Goal: Task Accomplishment & Management: Use online tool/utility

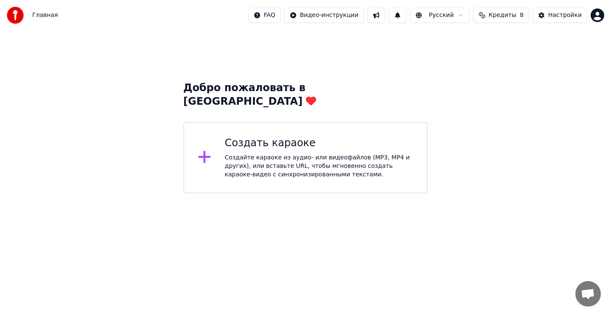
click at [378, 137] on div "Создать караоке" at bounding box center [319, 144] width 189 height 14
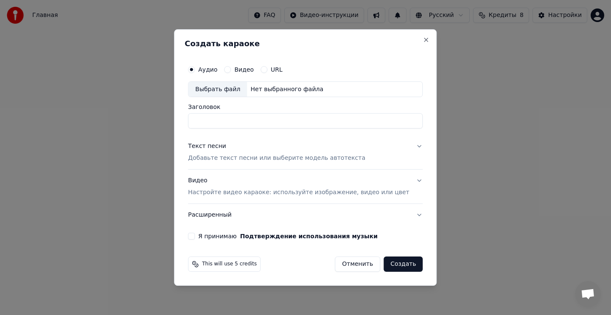
click at [240, 88] on div "Выбрать файл" at bounding box center [217, 89] width 59 height 15
type input "**********"
click at [256, 157] on p "Добавьте текст песни или выберите модель автотекста" at bounding box center [276, 158] width 177 height 8
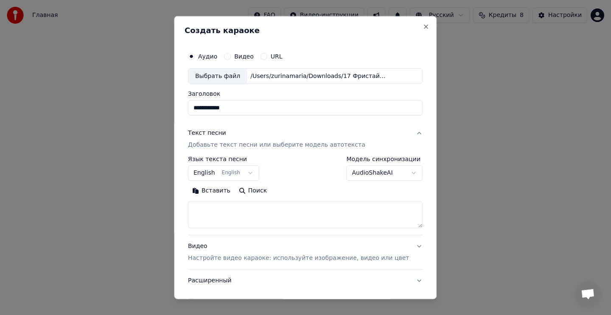
click at [246, 175] on button "English English" at bounding box center [223, 172] width 71 height 15
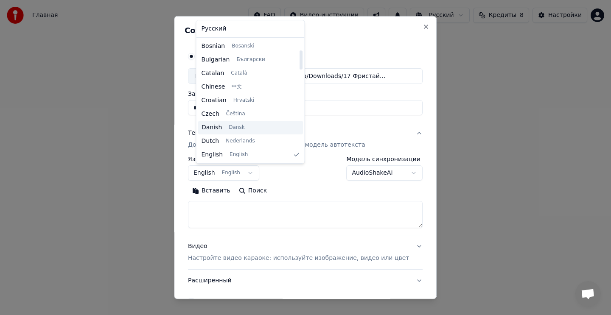
scroll to position [62, 0]
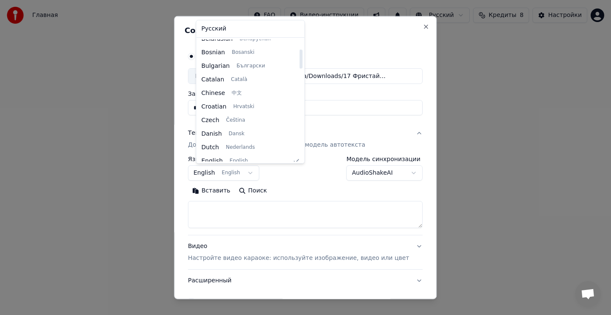
select select "**"
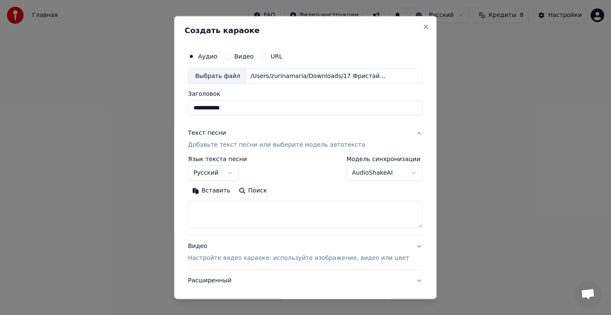
click at [226, 207] on textarea at bounding box center [305, 214] width 235 height 27
paste textarea "**********"
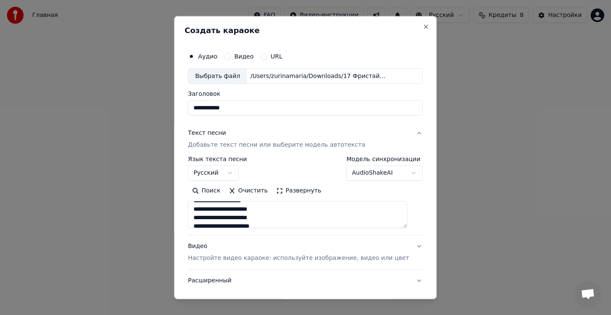
scroll to position [0, 0]
type textarea "**********"
click at [407, 172] on body "**********" at bounding box center [305, 96] width 611 height 193
click at [365, 193] on body "**********" at bounding box center [305, 96] width 611 height 193
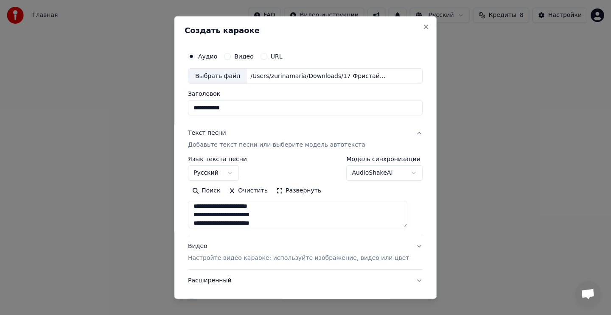
click at [328, 254] on p "Настройте видео караоке: используйте изображение, видео или цвет" at bounding box center [298, 258] width 221 height 8
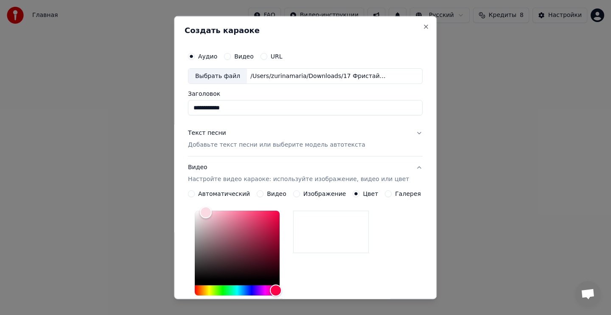
click at [300, 193] on button "Изображение" at bounding box center [296, 193] width 7 height 7
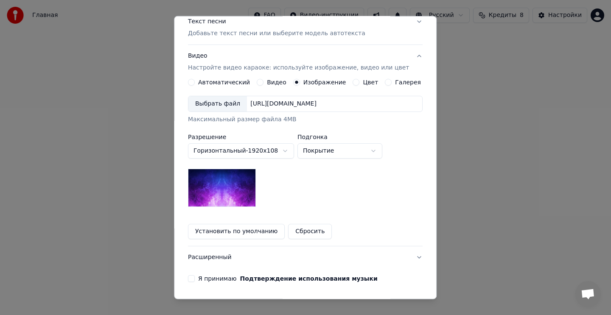
scroll to position [116, 0]
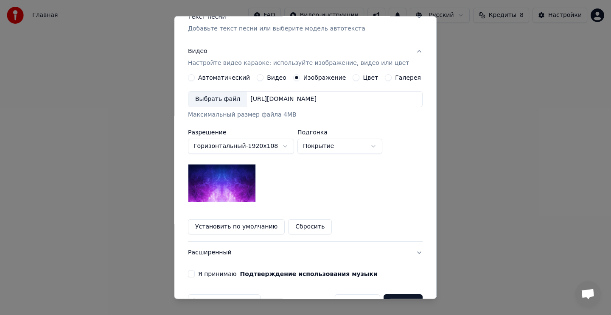
click at [233, 101] on div "Выбрать файл" at bounding box center [217, 99] width 59 height 15
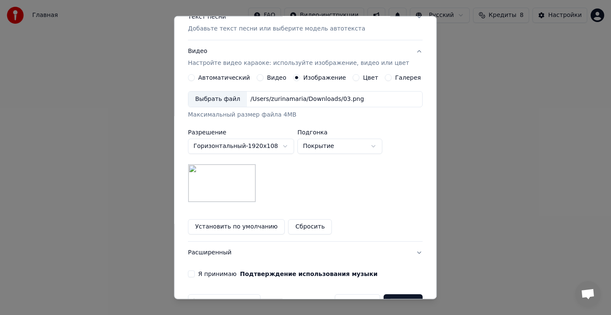
scroll to position [140, 0]
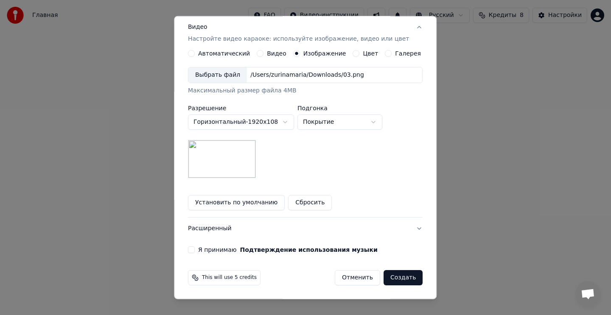
click at [195, 251] on button "Я принимаю Подтверждение использования музыки" at bounding box center [191, 250] width 7 height 7
click at [397, 280] on button "Создать" at bounding box center [403, 277] width 39 height 15
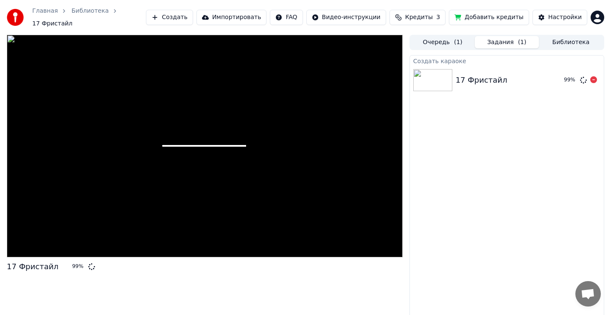
click at [546, 81] on div "17 Фристайл" at bounding box center [506, 80] width 101 height 12
click at [593, 77] on icon at bounding box center [593, 79] width 7 height 7
click at [497, 78] on div "17 Фристайл" at bounding box center [482, 80] width 52 height 12
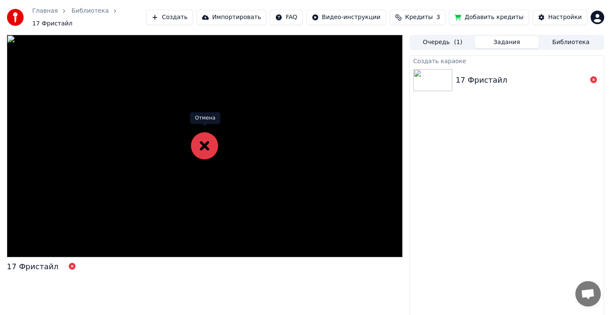
click at [202, 148] on icon at bounding box center [204, 145] width 27 height 27
click at [509, 75] on div "17 Фристайл" at bounding box center [521, 80] width 131 height 12
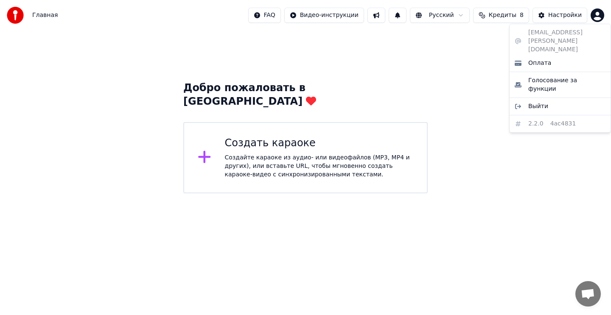
click at [594, 16] on html "Главная FAQ Видео-инструкции Русский Кредиты 8 Настройки Добро пожаловать в You…" at bounding box center [305, 96] width 611 height 193
click at [456, 78] on html "Главная FAQ Видео-инструкции Русский Кредиты 8 Настройки Добро пожаловать в You…" at bounding box center [305, 96] width 611 height 193
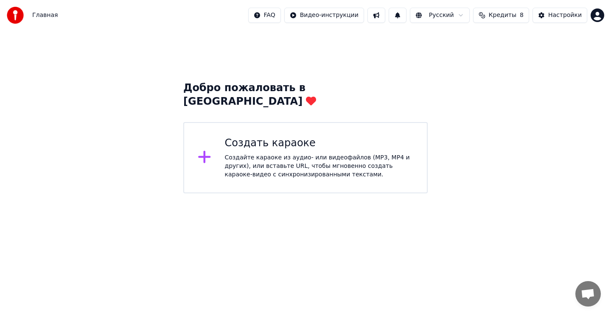
click at [300, 154] on div "Создайте караоке из аудио- или видеофайлов (MP3, MP4 и других), или вставьте UR…" at bounding box center [319, 166] width 189 height 25
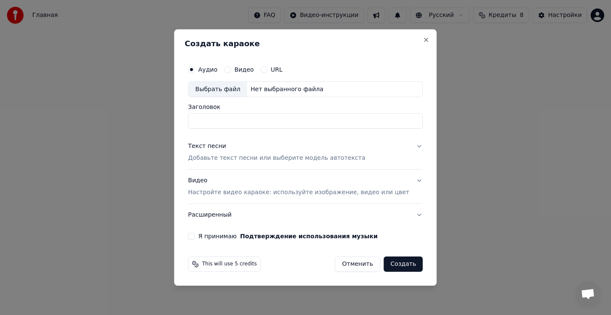
click at [240, 88] on div "Выбрать файл" at bounding box center [217, 89] width 59 height 15
click at [272, 123] on input "Заголовок" at bounding box center [305, 121] width 235 height 15
type input "**********"
click at [272, 157] on p "Добавьте текст песни или выберите модель автотекста" at bounding box center [276, 158] width 177 height 8
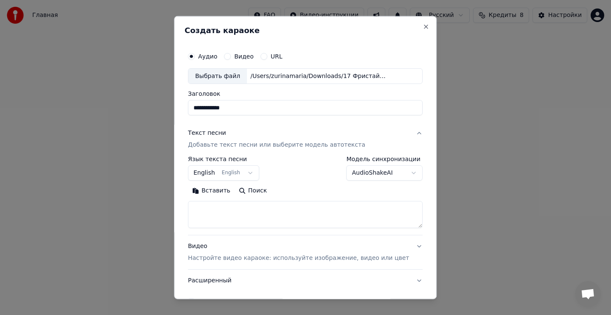
click at [250, 171] on button "English English" at bounding box center [223, 172] width 71 height 15
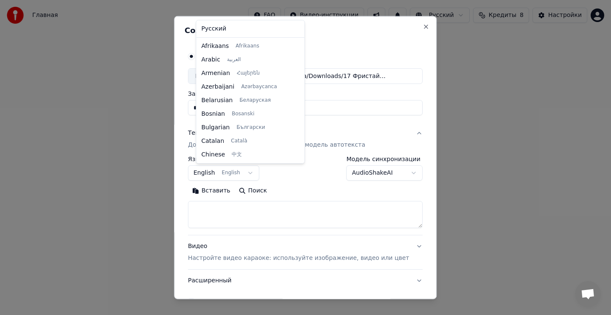
scroll to position [68, 0]
select select "**"
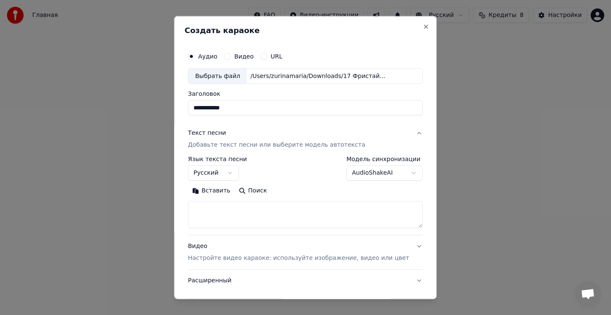
click at [229, 225] on textarea at bounding box center [305, 214] width 235 height 27
paste textarea "**********"
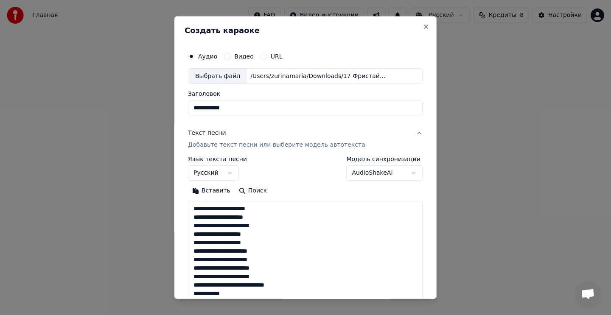
scroll to position [324, 0]
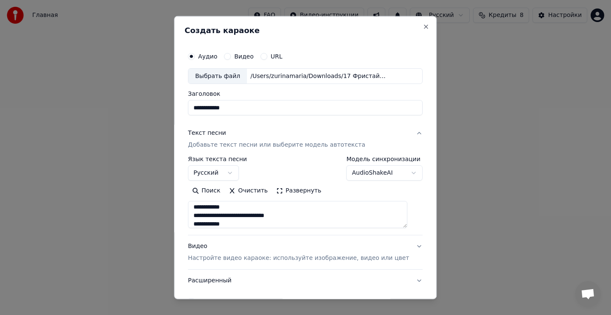
type textarea "**********"
click at [254, 260] on p "Настройте видео караоке: используйте изображение, видео или цвет" at bounding box center [298, 258] width 221 height 8
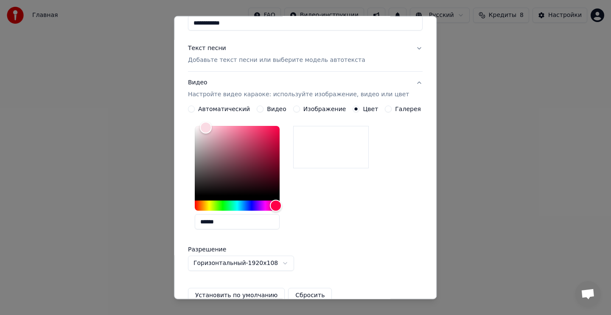
scroll to position [87, 0]
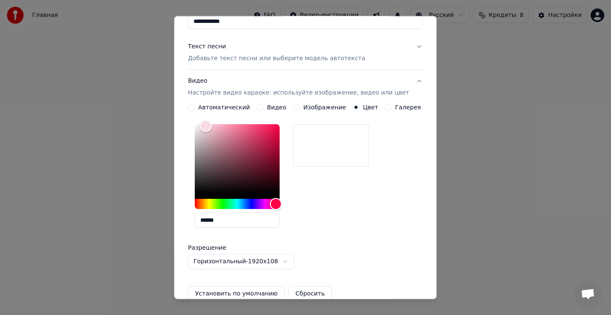
click at [299, 104] on button "Изображение" at bounding box center [296, 107] width 7 height 7
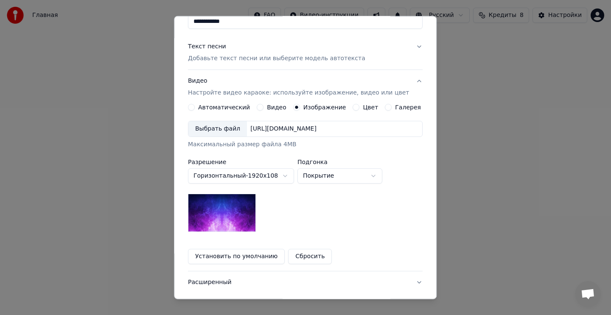
click at [227, 130] on div "Выбрать файл" at bounding box center [217, 128] width 59 height 15
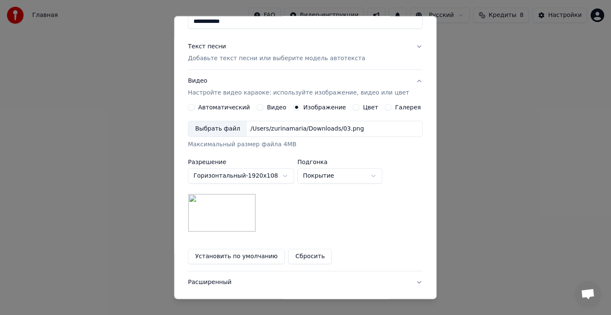
scroll to position [140, 0]
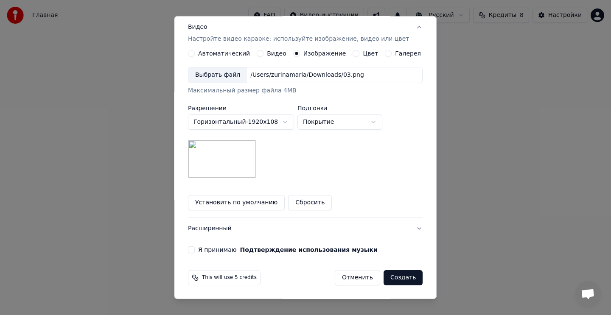
click at [195, 248] on button "Я принимаю Подтверждение использования музыки" at bounding box center [191, 250] width 7 height 7
click at [398, 278] on button "Создать" at bounding box center [403, 277] width 39 height 15
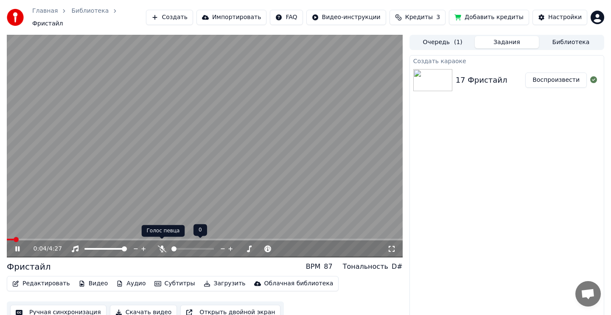
click at [160, 246] on icon at bounding box center [162, 249] width 8 height 7
click at [7, 237] on span at bounding box center [9, 239] width 5 height 5
click at [221, 139] on video at bounding box center [205, 146] width 396 height 223
click at [38, 280] on button "Редактировать" at bounding box center [41, 284] width 64 height 12
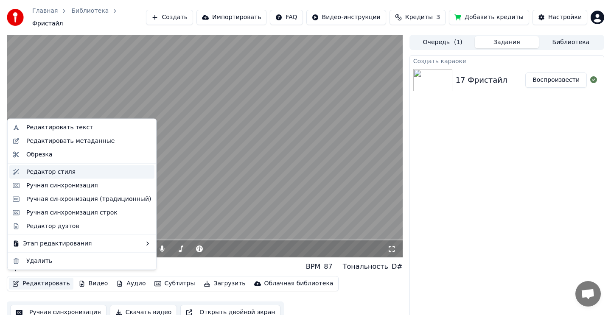
click at [59, 174] on div "Редактор стиля" at bounding box center [50, 172] width 49 height 8
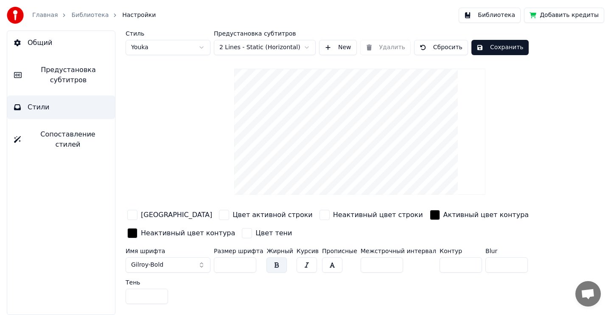
click at [180, 269] on button "Gilroy-Bold" at bounding box center [168, 265] width 85 height 15
click at [200, 263] on button "Gilroy-Bold" at bounding box center [168, 265] width 85 height 15
click at [201, 261] on button "Gilroy-Bold" at bounding box center [168, 265] width 85 height 15
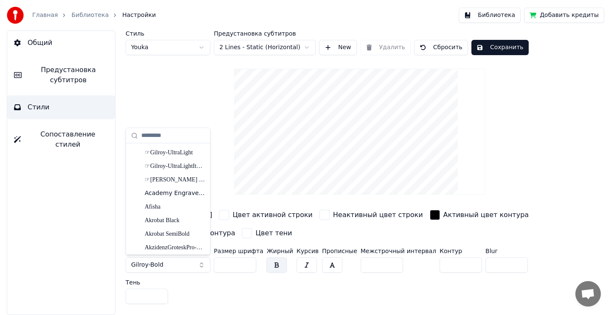
scroll to position [248, 0]
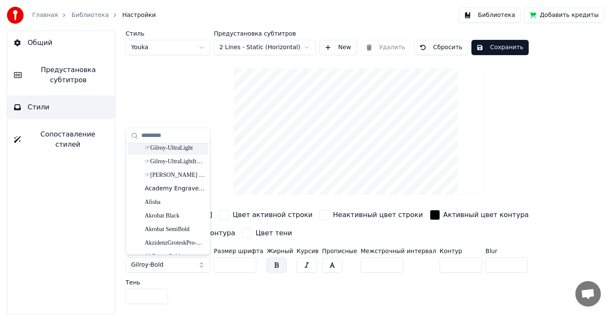
type input "*"
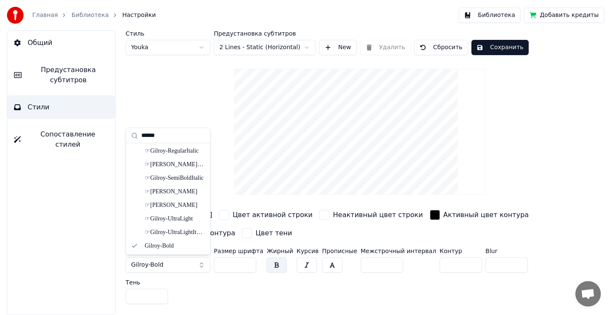
scroll to position [177, 0]
type input "******"
click at [179, 243] on div "Gilroy-Bold" at bounding box center [175, 246] width 60 height 8
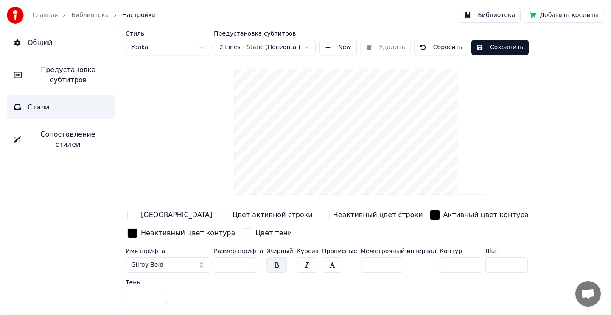
click at [136, 216] on div "button" at bounding box center [132, 215] width 10 height 10
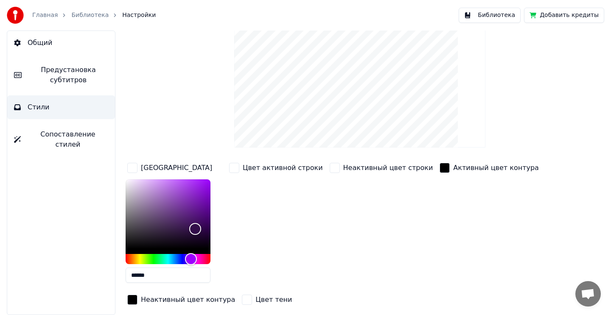
scroll to position [58, 0]
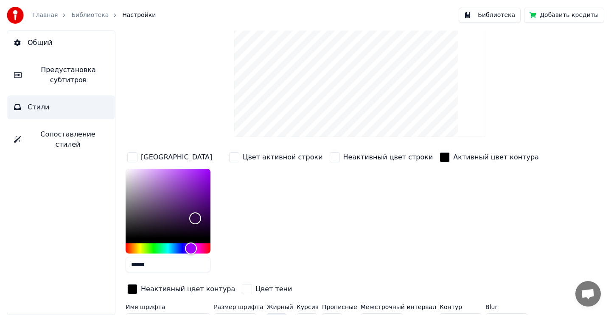
drag, startPoint x: 155, startPoint y: 265, endPoint x: 106, endPoint y: 265, distance: 48.8
click at [106, 265] on div "Общий Предустановка субтитров Стили Сопоставление стилей Стиль Youka Предустано…" at bounding box center [305, 173] width 611 height 285
paste input "text"
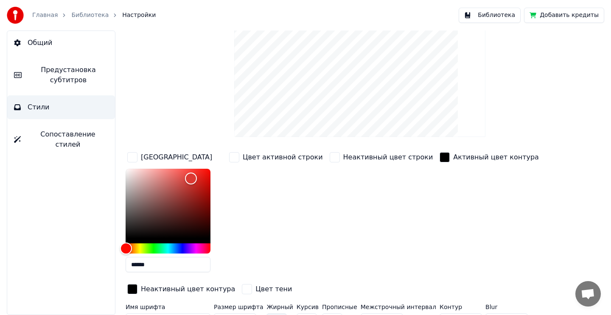
type input "******"
click at [237, 158] on div "button" at bounding box center [234, 157] width 10 height 10
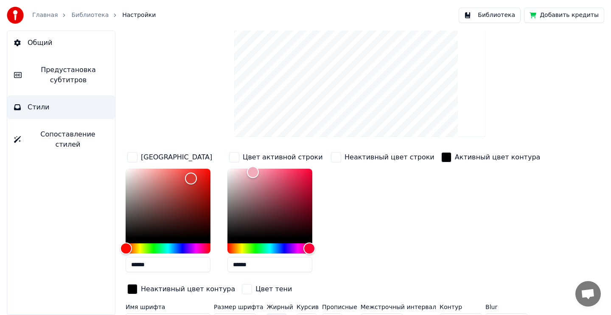
drag, startPoint x: 258, startPoint y: 265, endPoint x: 205, endPoint y: 265, distance: 53.5
click at [205, 265] on div "Цвет заливки ****** Цвет активной строки ****** Неактивный цвет строки Активный…" at bounding box center [340, 224] width 428 height 147
paste input "text"
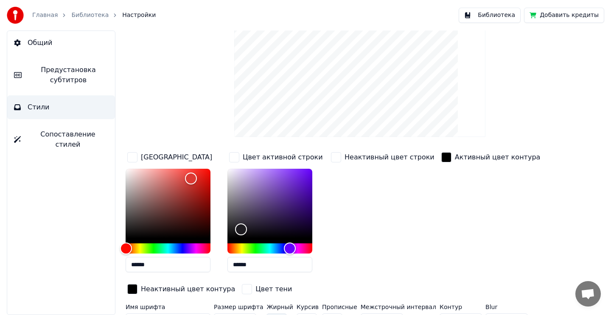
type input "******"
click at [336, 157] on div "button" at bounding box center [336, 157] width 10 height 10
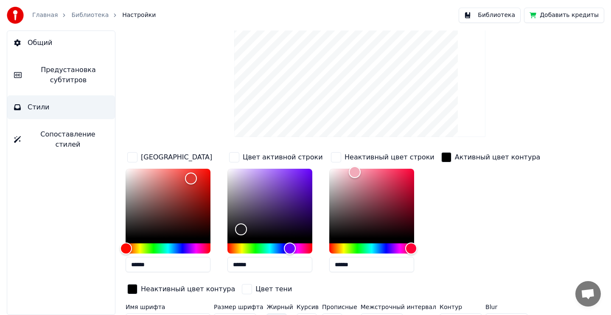
drag, startPoint x: 359, startPoint y: 264, endPoint x: 298, endPoint y: 264, distance: 60.7
click at [298, 264] on div "Цвет заливки ****** Цвет активной строки ****** Неактивный цвет строки ****** А…" at bounding box center [340, 224] width 428 height 147
paste input "text"
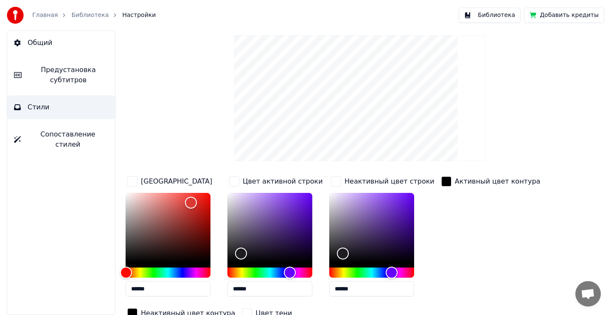
scroll to position [0, 0]
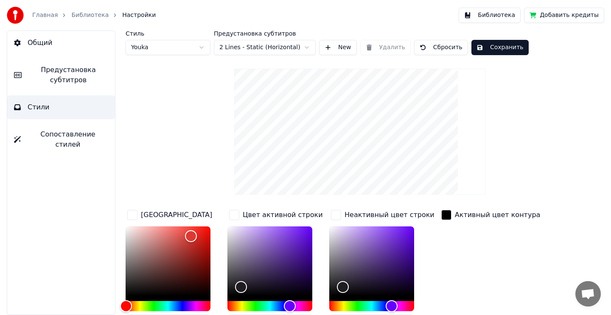
type input "******"
click at [487, 48] on button "Сохранить" at bounding box center [499, 47] width 57 height 15
click at [499, 13] on button "Библиотека" at bounding box center [490, 15] width 62 height 15
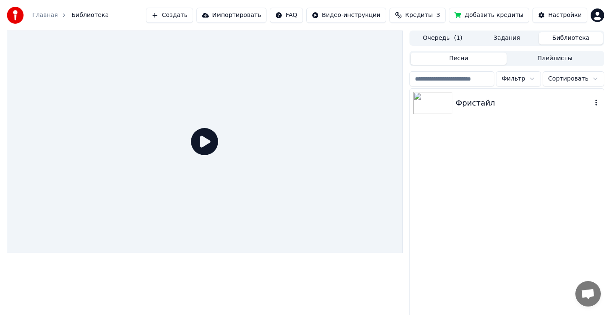
click at [476, 111] on div "Фристайл" at bounding box center [507, 103] width 194 height 29
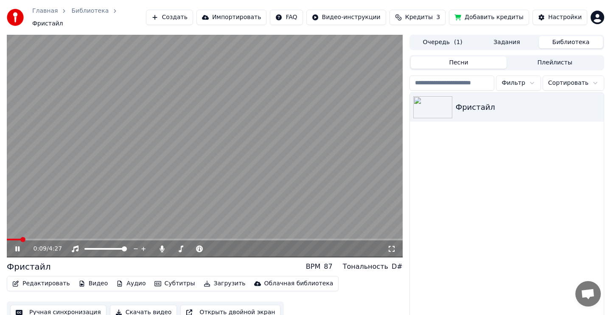
click at [42, 278] on button "Редактировать" at bounding box center [41, 284] width 64 height 12
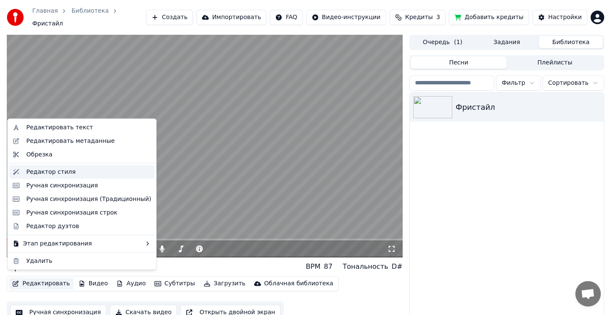
click at [51, 172] on div "Редактор стиля" at bounding box center [50, 172] width 49 height 8
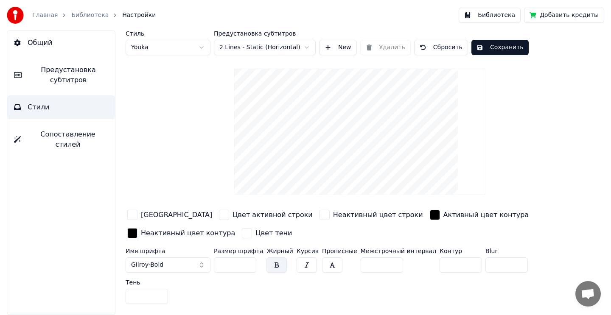
click at [134, 216] on div "button" at bounding box center [132, 215] width 10 height 10
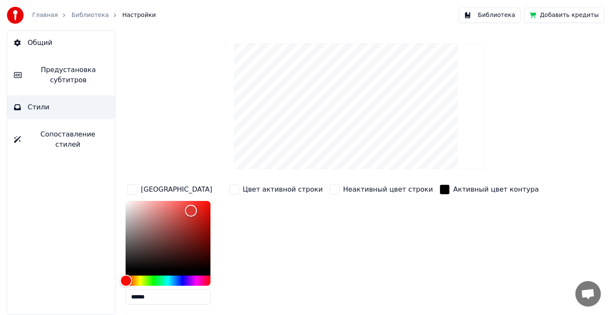
scroll to position [27, 0]
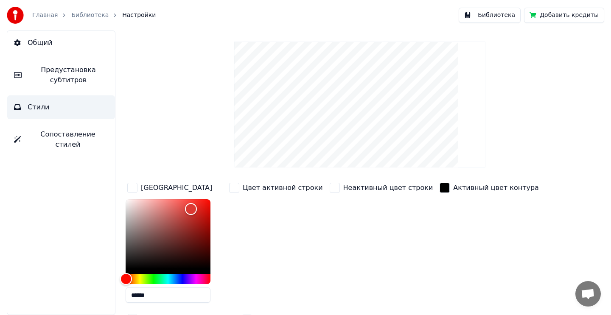
drag, startPoint x: 154, startPoint y: 294, endPoint x: 123, endPoint y: 294, distance: 31.8
click at [123, 294] on div "Стиль Youka Предустановка субтитров 2 Lines - Static (Horizontal) New Удалить С…" at bounding box center [360, 173] width 502 height 285
paste input "text"
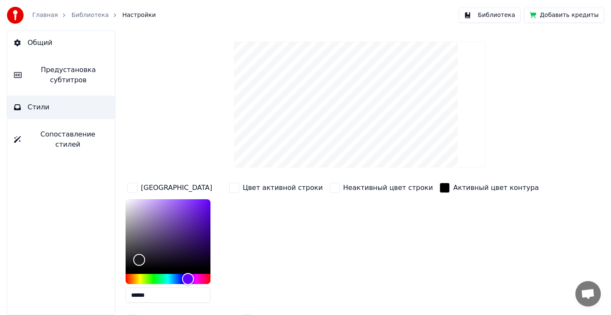
type input "******"
click at [233, 188] on div "button" at bounding box center [234, 188] width 10 height 10
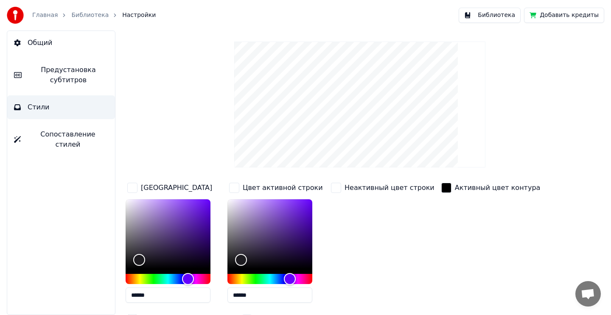
drag, startPoint x: 266, startPoint y: 295, endPoint x: 214, endPoint y: 295, distance: 51.8
click at [214, 295] on div "Цвет заливки ****** Цвет активной строки ****** Неактивный цвет строки Активный…" at bounding box center [340, 254] width 428 height 147
paste input "text"
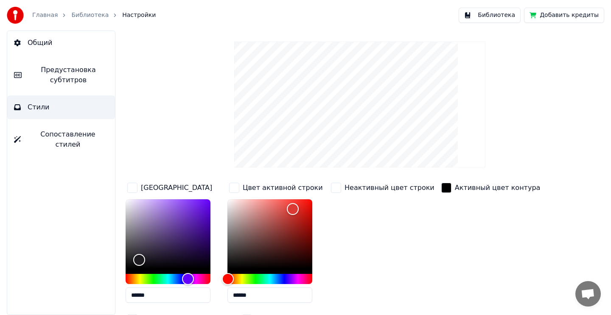
type input "******"
click at [338, 187] on div "button" at bounding box center [336, 188] width 10 height 10
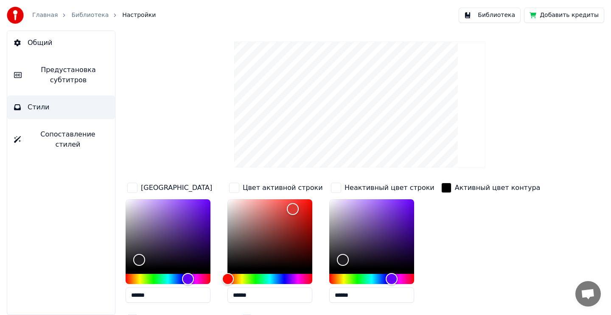
drag, startPoint x: 359, startPoint y: 297, endPoint x: 300, endPoint y: 297, distance: 58.1
click at [300, 297] on div "Цвет заливки ****** Цвет активной строки ****** Неактивный цвет строки ****** А…" at bounding box center [340, 254] width 428 height 147
paste input "text"
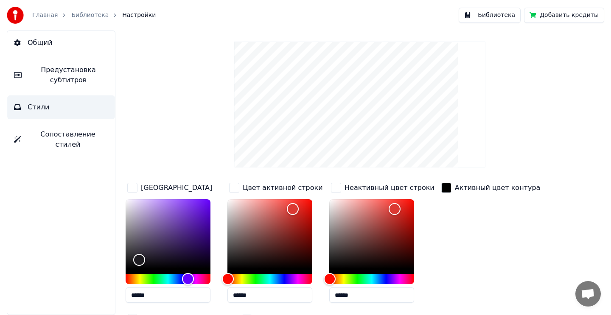
scroll to position [0, 0]
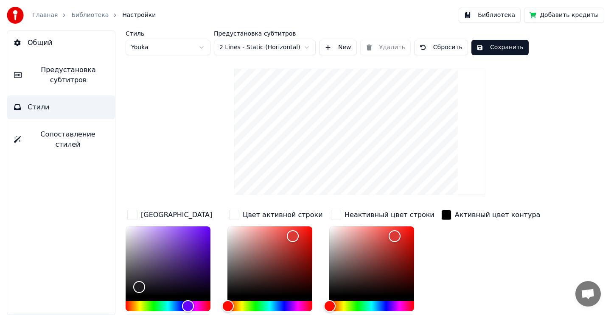
type input "******"
click at [492, 48] on button "Сохранить" at bounding box center [499, 47] width 57 height 15
click at [478, 15] on button "Библиотека" at bounding box center [490, 15] width 62 height 15
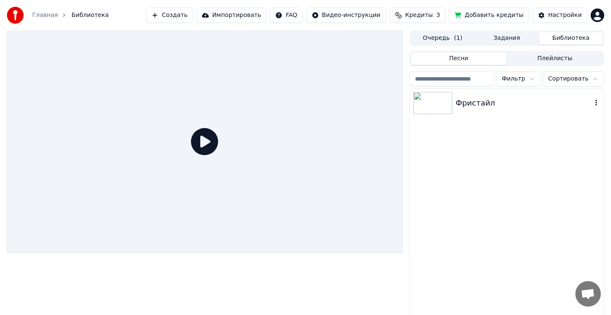
click at [486, 117] on div "Фристайл" at bounding box center [507, 103] width 194 height 29
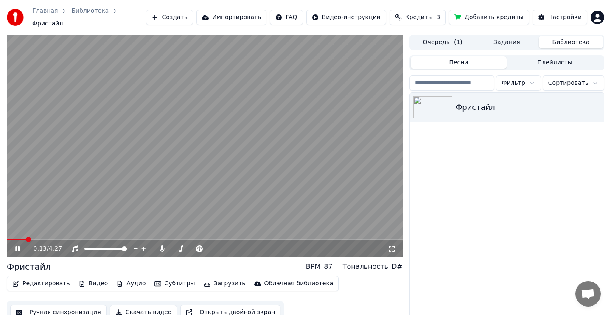
click at [308, 181] on video at bounding box center [205, 146] width 396 height 223
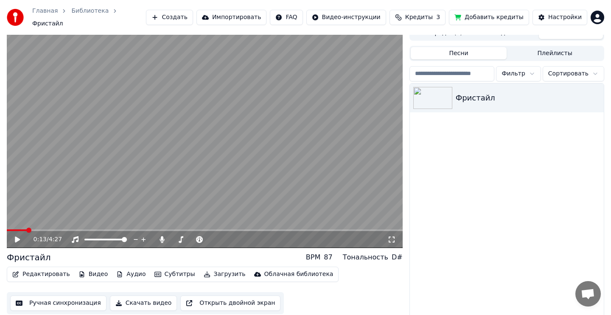
click at [140, 300] on button "Скачать видео" at bounding box center [143, 303] width 67 height 15
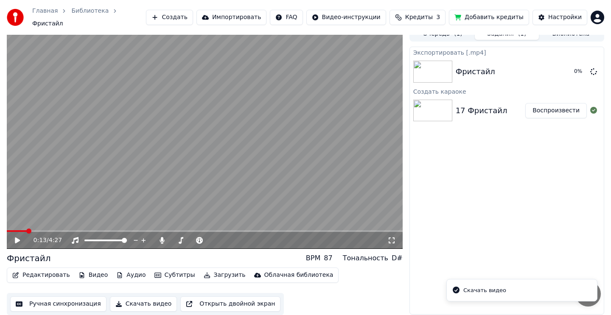
scroll to position [4, 0]
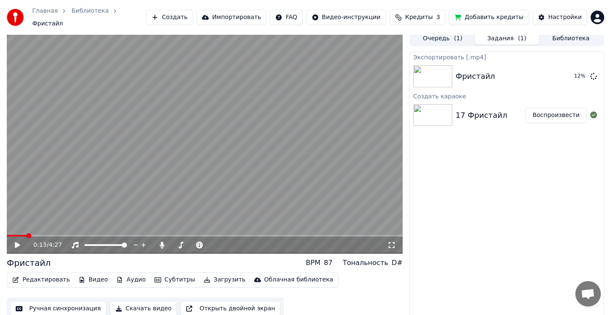
click at [17, 242] on icon at bounding box center [17, 245] width 5 height 6
click at [258, 165] on video at bounding box center [205, 142] width 396 height 223
click at [559, 72] on button "Показать" at bounding box center [565, 76] width 44 height 15
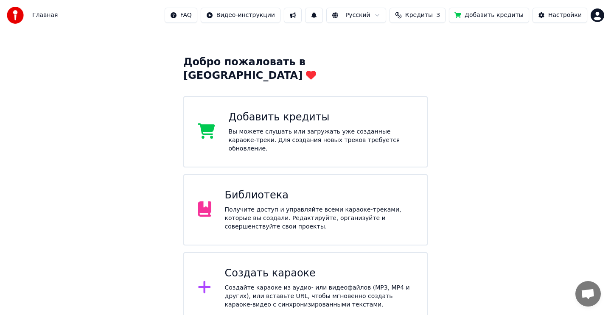
scroll to position [101, 0]
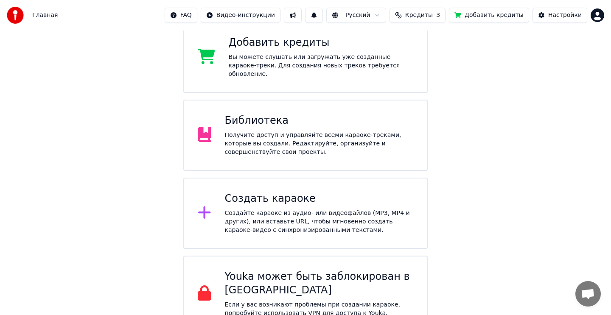
click at [364, 114] on div "Библиотека" at bounding box center [319, 121] width 189 height 14
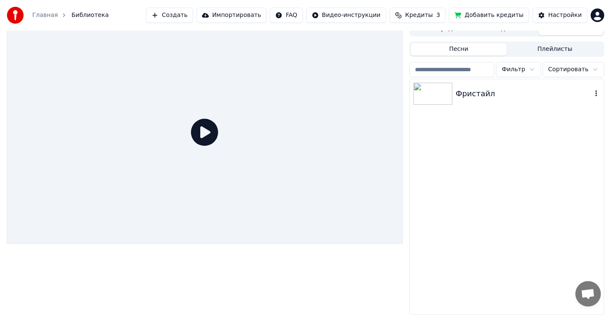
click at [497, 92] on div "Фристайл" at bounding box center [524, 94] width 136 height 12
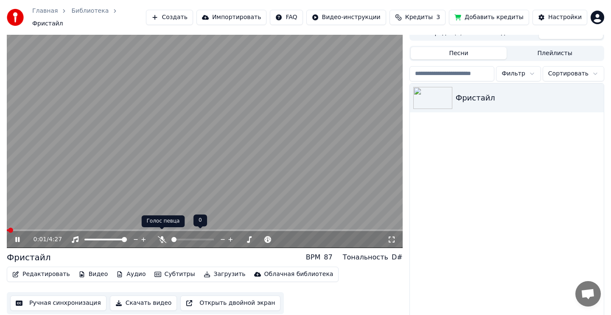
click at [160, 236] on icon at bounding box center [162, 239] width 8 height 7
click at [162, 236] on icon at bounding box center [162, 239] width 8 height 7
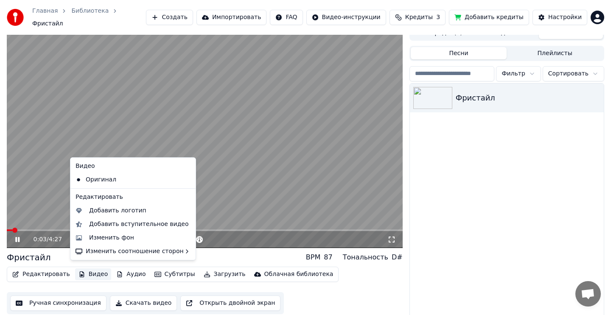
click at [93, 270] on button "Видео" at bounding box center [93, 275] width 36 height 12
click at [115, 235] on div "Изменить фон" at bounding box center [111, 238] width 45 height 8
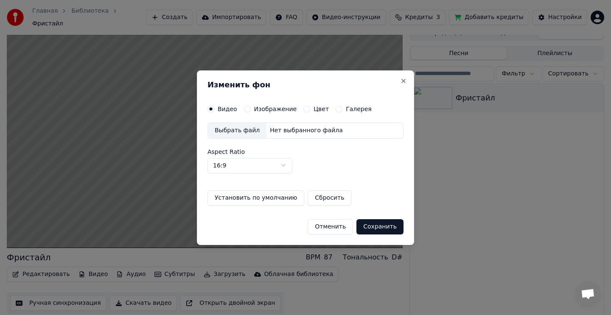
click at [273, 107] on label "Изображение" at bounding box center [275, 109] width 43 height 6
click at [251, 107] on button "Изображение" at bounding box center [247, 109] width 7 height 7
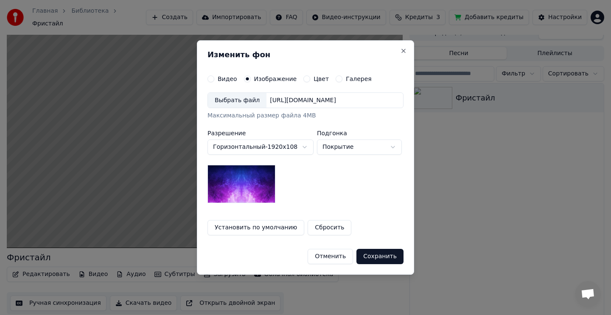
click at [242, 98] on div "Выбрать файл" at bounding box center [237, 100] width 59 height 15
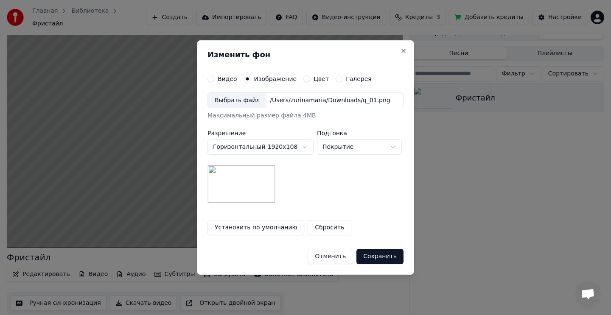
click at [379, 260] on button "Сохранить" at bounding box center [379, 256] width 47 height 15
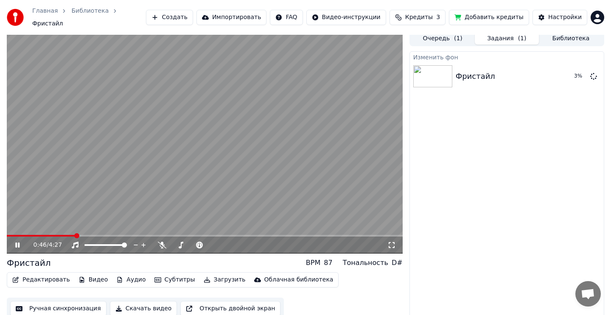
click at [16, 243] on icon at bounding box center [24, 245] width 20 height 7
click at [544, 76] on button "Воспроизвести" at bounding box center [556, 76] width 62 height 15
click at [268, 137] on video at bounding box center [205, 142] width 396 height 223
click at [43, 276] on button "Редактировать" at bounding box center [41, 280] width 64 height 12
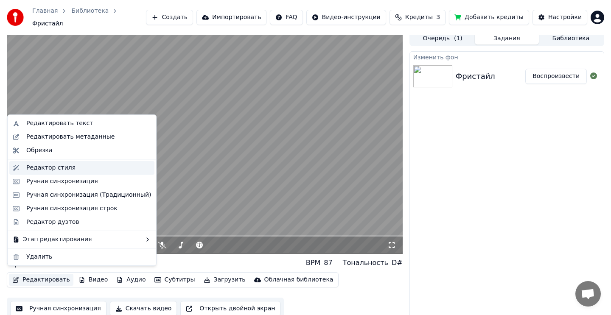
click at [63, 166] on div "Редактор стиля" at bounding box center [50, 168] width 49 height 8
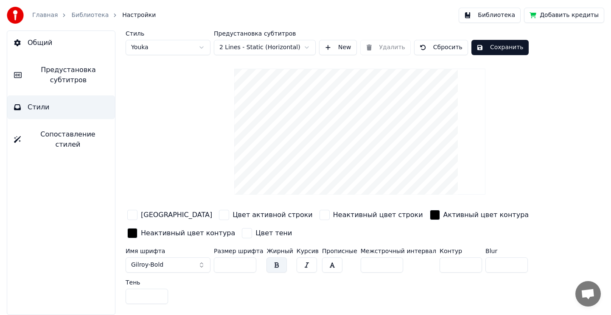
click at [135, 215] on div "button" at bounding box center [132, 215] width 10 height 10
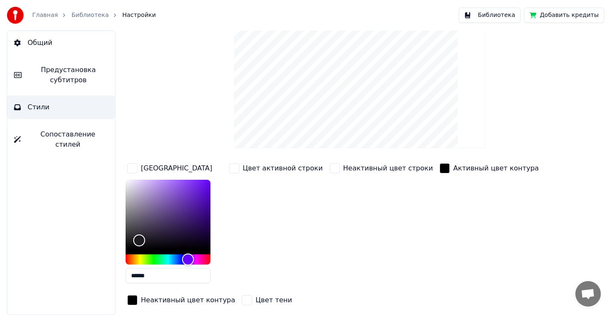
scroll to position [56, 0]
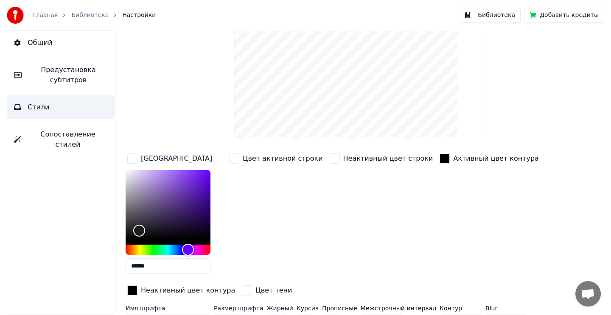
drag, startPoint x: 154, startPoint y: 267, endPoint x: 118, endPoint y: 267, distance: 36.5
click at [118, 267] on div "Стиль Youka Предустановка субтитров 2 Lines - Static (Horizontal) New Удалить С…" at bounding box center [360, 173] width 502 height 285
paste input "text"
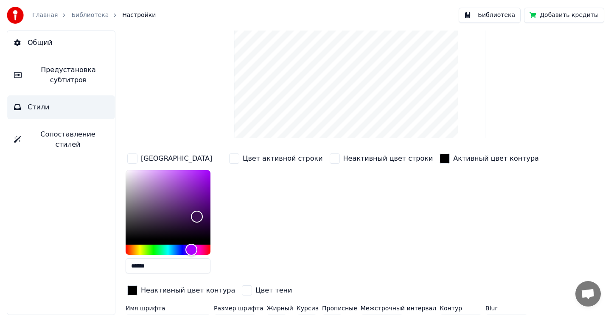
type input "******"
click at [234, 162] on div "button" at bounding box center [234, 159] width 10 height 10
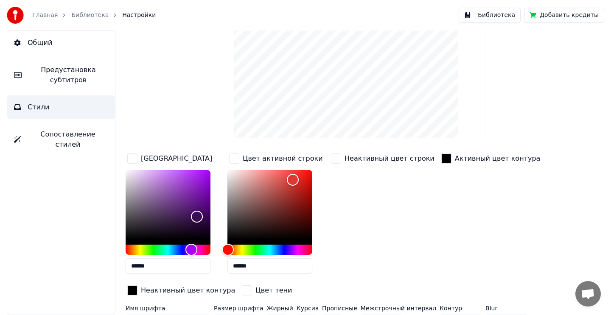
drag, startPoint x: 243, startPoint y: 267, endPoint x: 216, endPoint y: 267, distance: 27.6
click at [216, 267] on div "Цвет заливки ****** Цвет активной строки ****** Неактивный цвет строки Активный…" at bounding box center [340, 225] width 428 height 147
paste input "text"
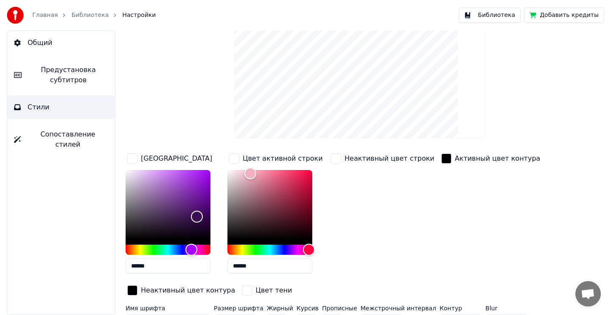
type input "******"
click at [335, 157] on div "button" at bounding box center [336, 159] width 10 height 10
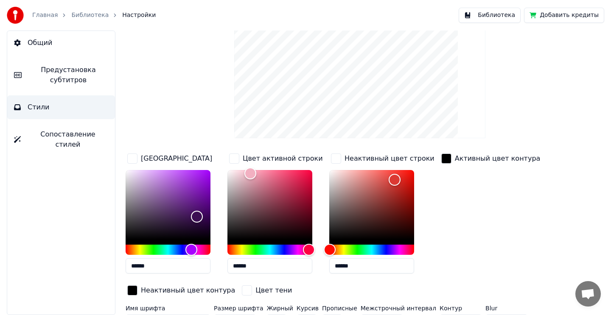
drag, startPoint x: 352, startPoint y: 266, endPoint x: 309, endPoint y: 266, distance: 42.9
click at [309, 266] on div "Цвет заливки ****** Цвет активной строки ****** Неактивный цвет строки ****** А…" at bounding box center [340, 225] width 428 height 147
paste input "text"
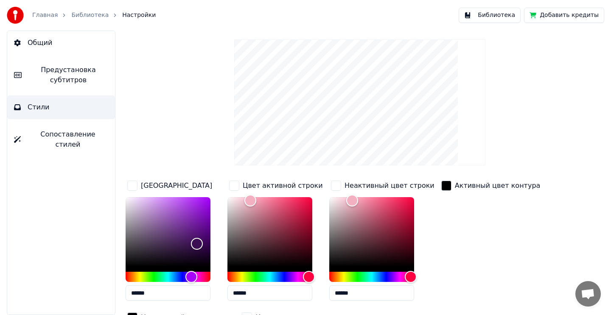
scroll to position [0, 0]
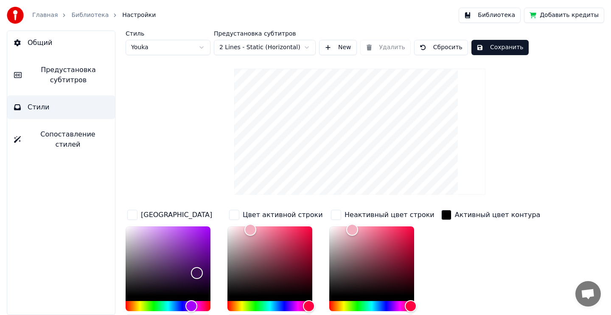
type input "******"
click at [510, 48] on button "Сохранить" at bounding box center [499, 47] width 57 height 15
click at [508, 16] on button "Библиотека" at bounding box center [490, 15] width 62 height 15
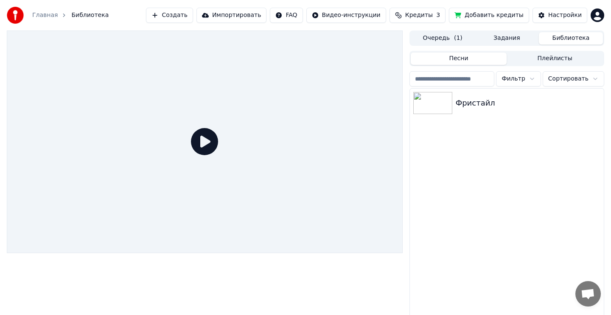
click at [201, 145] on icon at bounding box center [204, 141] width 27 height 27
click at [477, 96] on div "Фристайл" at bounding box center [507, 103] width 194 height 29
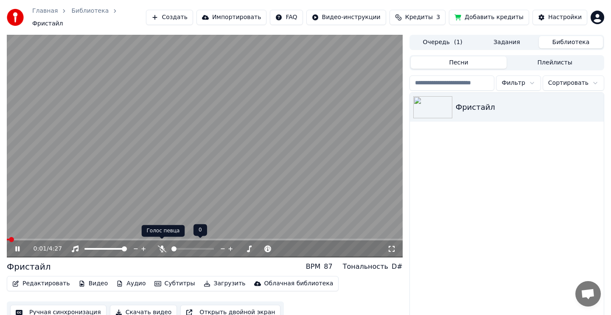
click at [159, 246] on icon at bounding box center [162, 249] width 8 height 7
click at [270, 165] on video at bounding box center [205, 146] width 396 height 223
click at [58, 279] on button "Редактировать" at bounding box center [41, 284] width 64 height 12
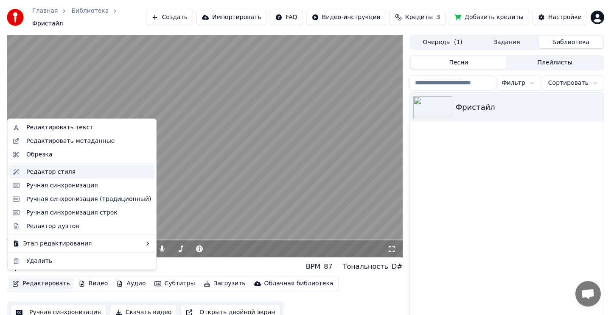
click at [60, 172] on div "Редактор стиля" at bounding box center [50, 172] width 49 height 8
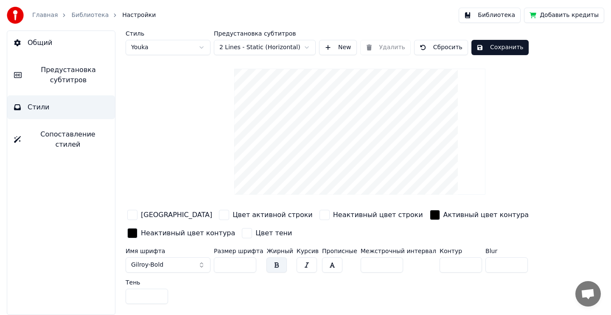
click at [219, 212] on div "button" at bounding box center [224, 215] width 10 height 10
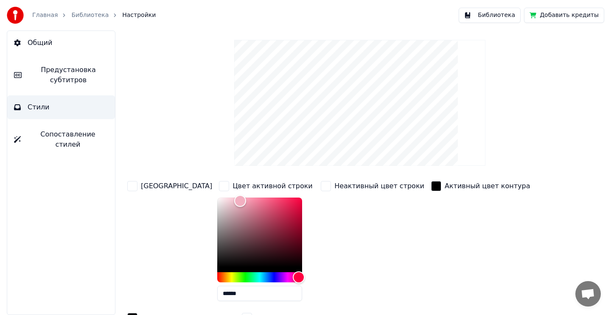
scroll to position [53, 0]
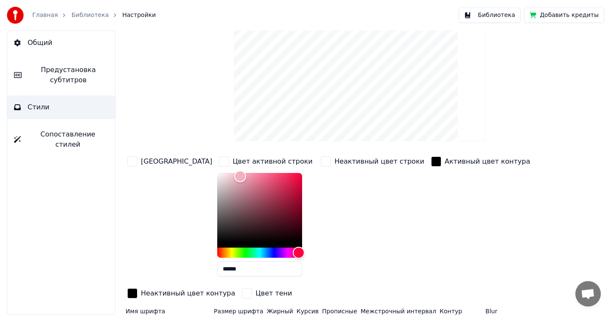
drag, startPoint x: 216, startPoint y: 269, endPoint x: 174, endPoint y: 269, distance: 42.4
click at [174, 269] on div "Цвет заливки Цвет активной строки ****** Неактивный цвет строки Активный цвет к…" at bounding box center [340, 228] width 428 height 147
paste input "text"
type input "******"
click at [321, 161] on div "button" at bounding box center [326, 162] width 10 height 10
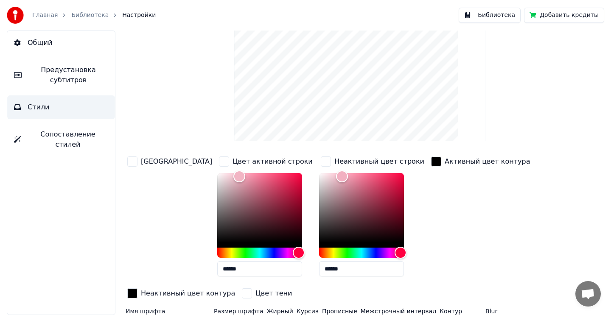
drag, startPoint x: 319, startPoint y: 269, endPoint x: 275, endPoint y: 269, distance: 43.7
click at [275, 269] on div "Цвет заливки Цвет активной строки ****** Неактивный цвет строки ****** Активный…" at bounding box center [340, 228] width 428 height 147
paste input "text"
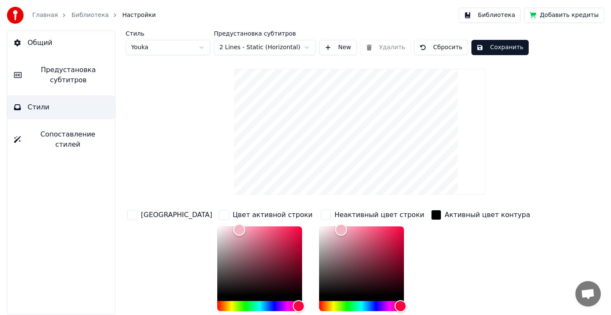
type input "******"
click at [484, 48] on button "Сохранить" at bounding box center [499, 47] width 57 height 15
click at [504, 17] on button "Библиотека" at bounding box center [490, 15] width 62 height 15
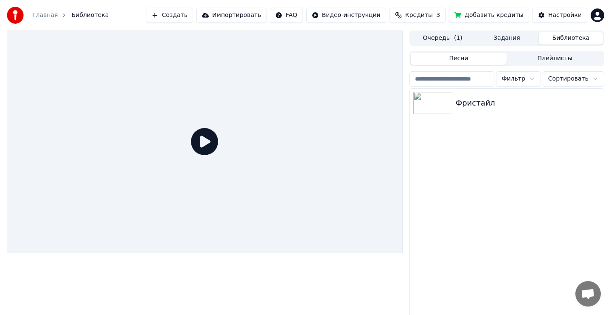
click at [509, 111] on div "Фристайл" at bounding box center [507, 103] width 194 height 29
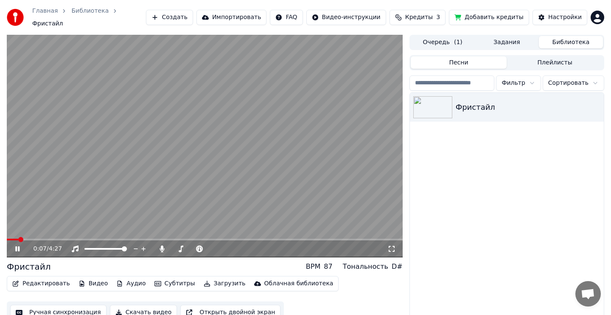
click at [207, 165] on video at bounding box center [205, 146] width 396 height 223
click at [206, 167] on video at bounding box center [205, 146] width 396 height 223
click at [54, 280] on button "Редактировать" at bounding box center [41, 284] width 64 height 12
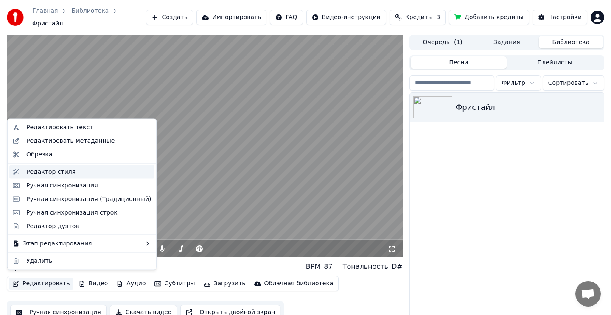
click at [73, 171] on div "Редактор стиля" at bounding box center [88, 172] width 125 height 8
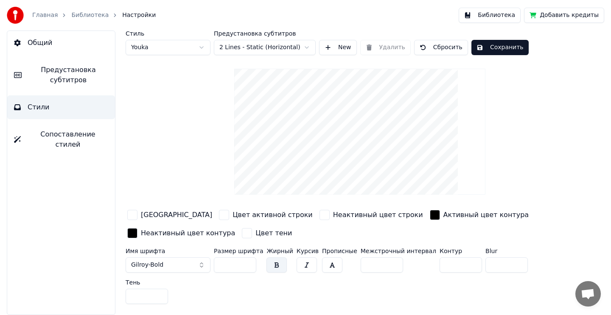
click at [219, 217] on div "button" at bounding box center [224, 215] width 10 height 10
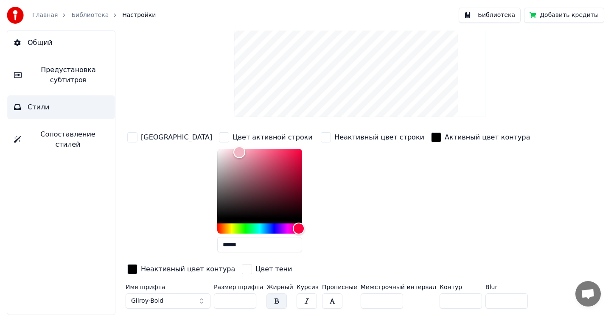
scroll to position [83, 0]
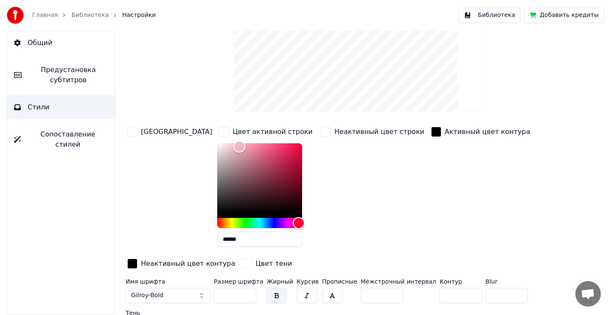
drag, startPoint x: 216, startPoint y: 238, endPoint x: 167, endPoint y: 238, distance: 48.8
click at [167, 238] on div "Цвет заливки Цвет активной строки ****** Неактивный цвет строки Активный цвет к…" at bounding box center [340, 198] width 428 height 147
paste input "text"
type input "******"
click at [321, 132] on div "button" at bounding box center [326, 132] width 10 height 10
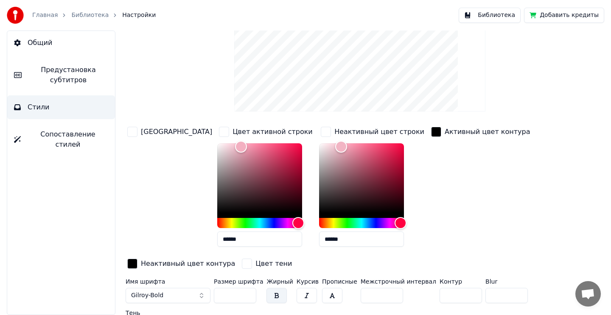
drag, startPoint x: 320, startPoint y: 238, endPoint x: 263, endPoint y: 238, distance: 57.7
click at [263, 238] on div "Цвет заливки Цвет активной строки ****** Неактивный цвет строки ****** Активный…" at bounding box center [340, 198] width 428 height 147
paste input "text"
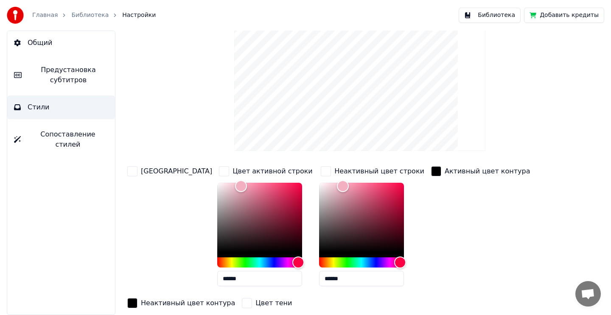
scroll to position [0, 0]
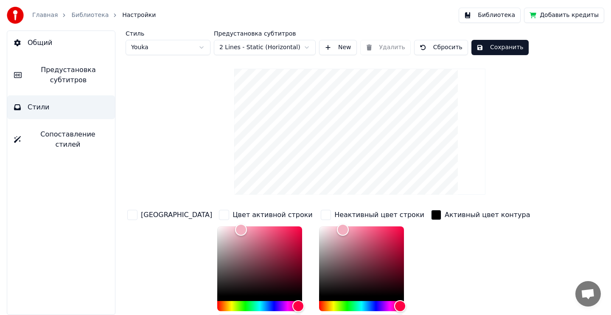
type input "******"
click at [493, 51] on button "Сохранить" at bounding box center [499, 47] width 57 height 15
click at [499, 15] on button "Библиотека" at bounding box center [490, 15] width 62 height 15
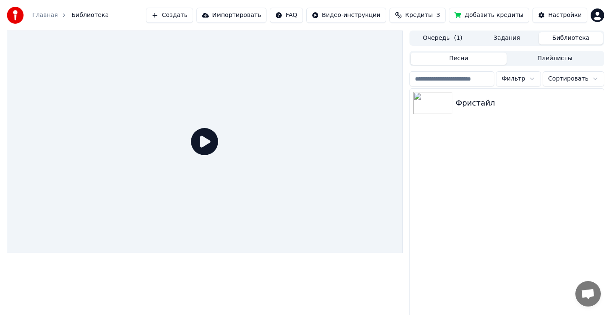
click at [482, 118] on div "Фристайл" at bounding box center [507, 206] width 194 height 235
click at [482, 111] on div "Фристайл" at bounding box center [507, 103] width 194 height 29
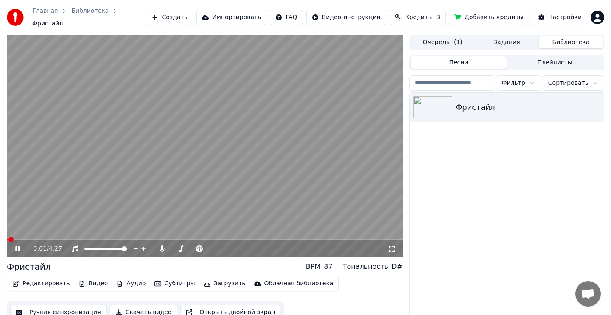
click at [248, 154] on video at bounding box center [205, 146] width 396 height 223
click at [134, 308] on button "Скачать видео" at bounding box center [143, 312] width 67 height 15
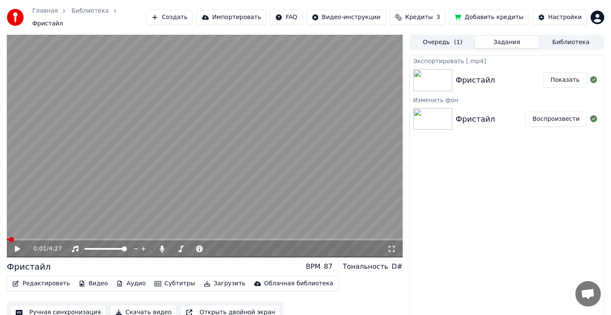
click at [562, 75] on button "Показать" at bounding box center [565, 80] width 44 height 15
click at [562, 76] on button "Показать" at bounding box center [565, 80] width 44 height 15
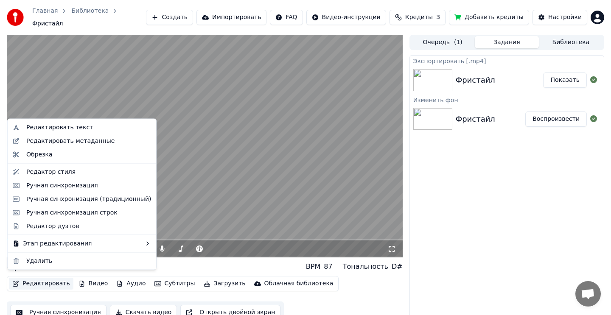
click at [45, 280] on button "Редактировать" at bounding box center [41, 284] width 64 height 12
click at [54, 175] on div "Редактор стиля" at bounding box center [50, 172] width 49 height 8
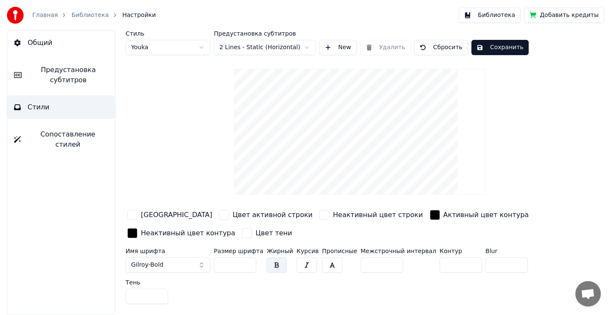
click at [219, 216] on div "button" at bounding box center [224, 215] width 10 height 10
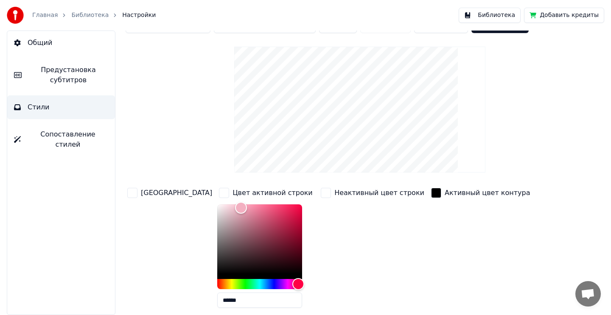
scroll to position [61, 0]
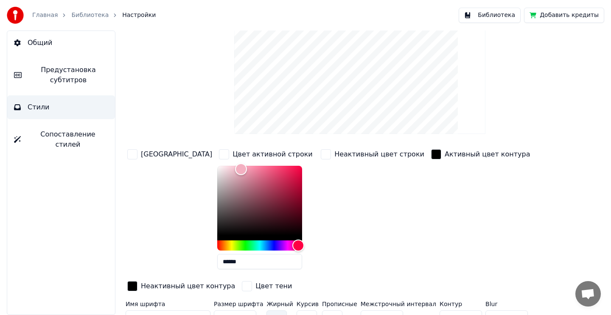
drag, startPoint x: 218, startPoint y: 263, endPoint x: 172, endPoint y: 263, distance: 45.8
click at [172, 263] on div "Цвет заливки Цвет активной строки ****** Неактивный цвет строки Активный цвет к…" at bounding box center [340, 221] width 428 height 147
paste input "text"
type input "******"
click at [321, 155] on div "button" at bounding box center [326, 154] width 10 height 10
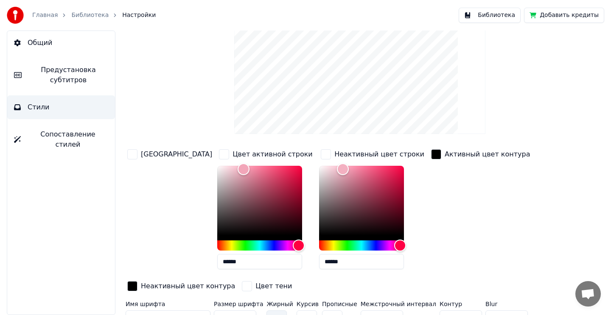
drag, startPoint x: 320, startPoint y: 261, endPoint x: 266, endPoint y: 261, distance: 54.7
click at [266, 261] on div "Цвет заливки Цвет активной строки ****** Неактивный цвет строки ****** Активный…" at bounding box center [340, 221] width 428 height 147
paste input "text"
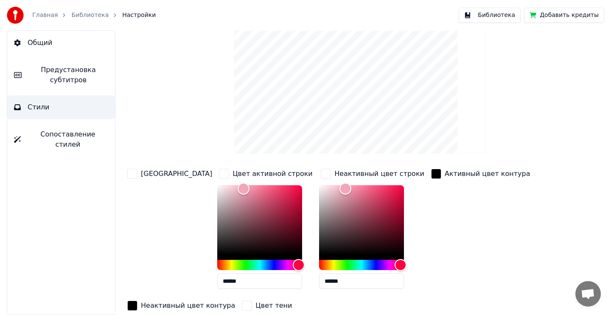
scroll to position [0, 0]
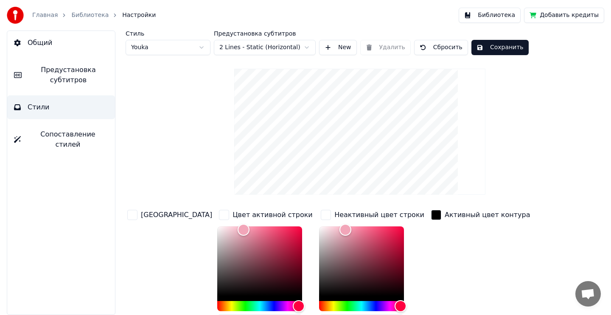
type input "******"
click at [492, 50] on button "Сохранить" at bounding box center [499, 47] width 57 height 15
click at [493, 14] on button "Библиотека" at bounding box center [490, 15] width 62 height 15
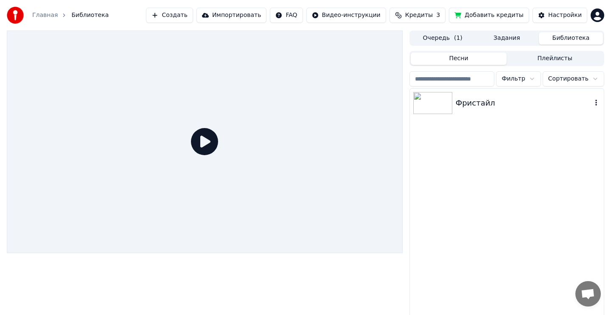
click at [511, 99] on div "Фристайл" at bounding box center [524, 103] width 136 height 12
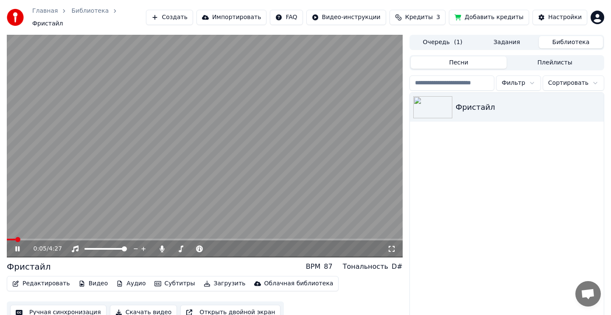
click at [255, 150] on video at bounding box center [205, 146] width 396 height 223
click at [36, 278] on button "Редактировать" at bounding box center [41, 284] width 64 height 12
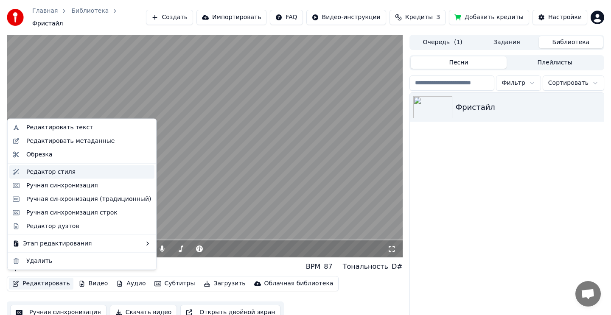
click at [62, 172] on div "Редактор стиля" at bounding box center [50, 172] width 49 height 8
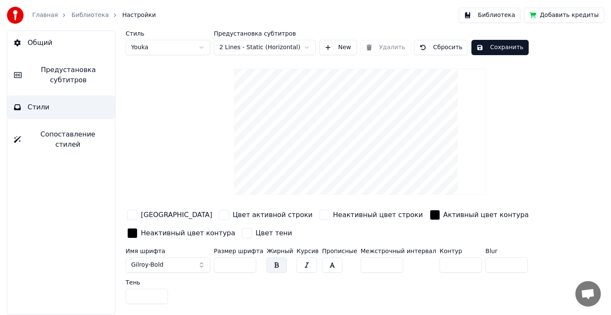
click at [461, 261] on input "*" at bounding box center [461, 265] width 42 height 15
type input "*"
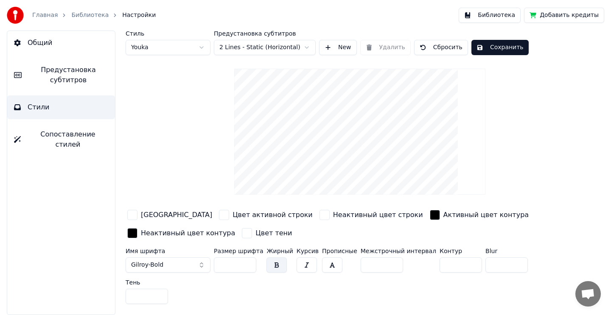
click at [461, 261] on input "*" at bounding box center [461, 265] width 42 height 15
drag, startPoint x: 441, startPoint y: 268, endPoint x: 422, endPoint y: 268, distance: 18.7
click at [422, 268] on div "Имя шрифта Gilroy-Bold Размер шрифта ** Жирный Курсив Прописные Межстрочный инт…" at bounding box center [340, 277] width 428 height 59
type input "*"
click at [486, 48] on button "Сохранить" at bounding box center [499, 47] width 57 height 15
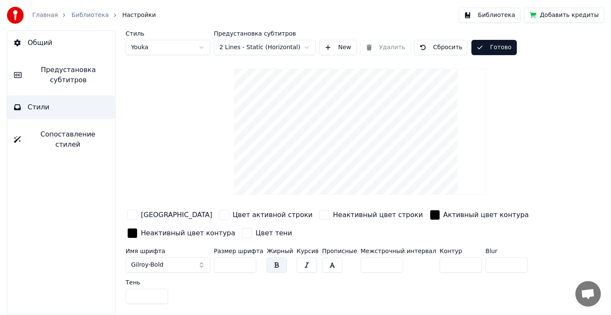
click at [489, 13] on button "Библиотека" at bounding box center [490, 15] width 62 height 15
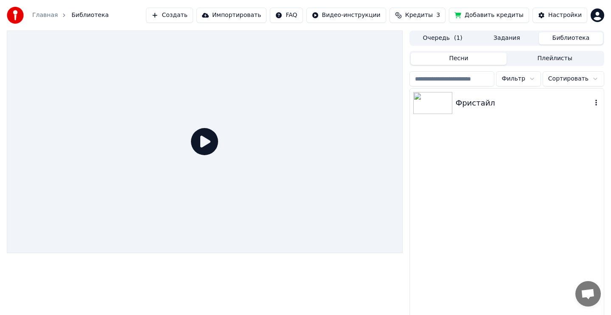
click at [487, 106] on div "Фристайл" at bounding box center [524, 103] width 136 height 12
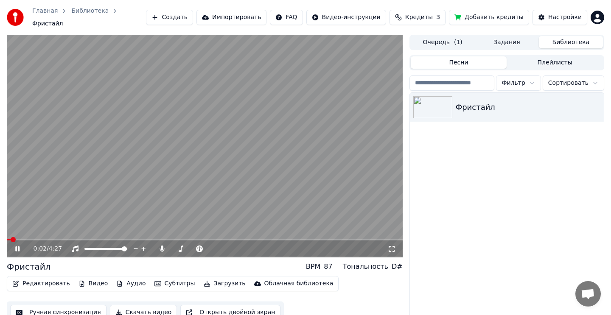
click at [207, 161] on video at bounding box center [205, 146] width 396 height 223
click at [39, 280] on button "Редактировать" at bounding box center [41, 284] width 64 height 12
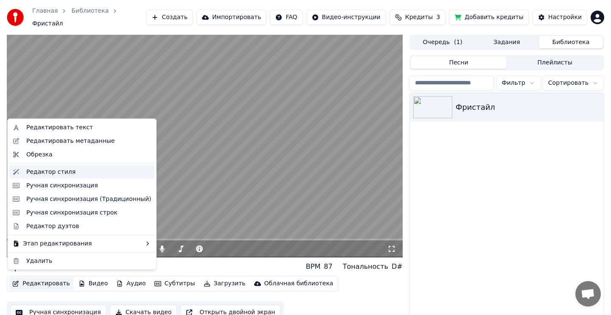
click at [67, 172] on div "Редактор стиля" at bounding box center [50, 172] width 49 height 8
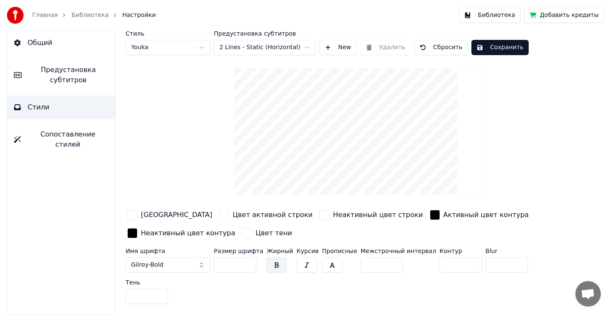
click at [430, 215] on div "button" at bounding box center [435, 215] width 10 height 10
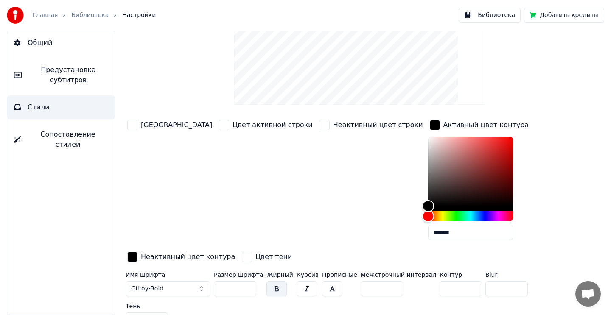
scroll to position [105, 0]
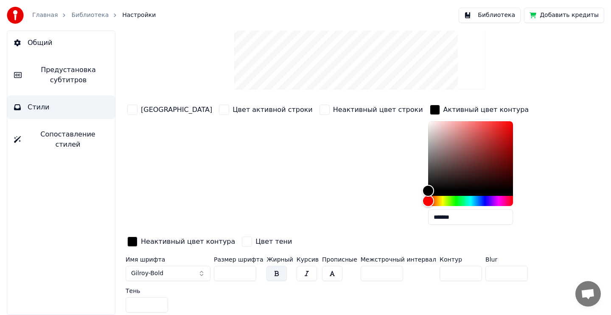
click at [219, 110] on div "button" at bounding box center [224, 110] width 10 height 10
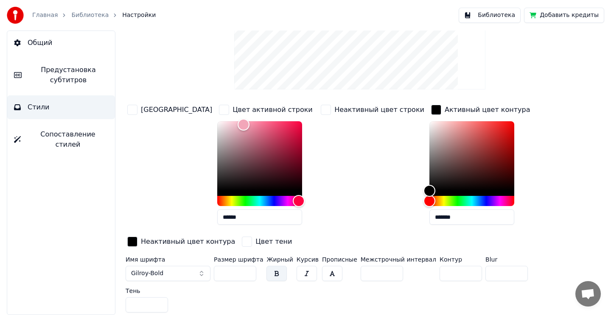
drag, startPoint x: 219, startPoint y: 217, endPoint x: 188, endPoint y: 217, distance: 30.6
click at [188, 217] on div "Цвет заливки Цвет активной строки ****** Неактивный цвет строки Активный цвет к…" at bounding box center [340, 176] width 428 height 147
drag, startPoint x: 426, startPoint y: 217, endPoint x: 371, endPoint y: 217, distance: 55.2
click at [371, 217] on div "Цвет заливки Цвет активной строки ****** Неактивный цвет строки Активный цвет к…" at bounding box center [340, 176] width 428 height 147
paste input "text"
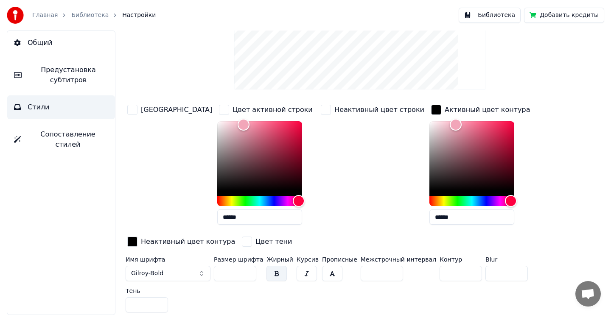
type input "******"
drag, startPoint x: 437, startPoint y: 273, endPoint x: 431, endPoint y: 273, distance: 5.1
click at [440, 273] on input "*" at bounding box center [461, 273] width 42 height 15
type input "*"
click at [387, 270] on input "*" at bounding box center [382, 273] width 42 height 15
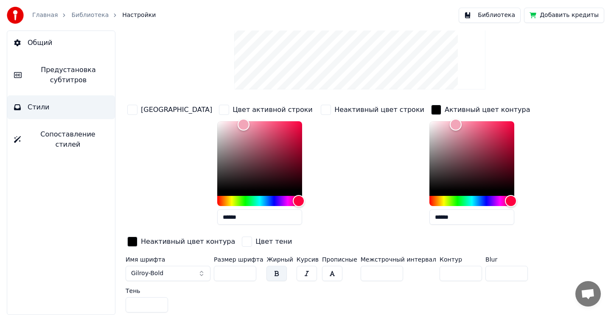
click at [387, 270] on input "*" at bounding box center [382, 273] width 42 height 15
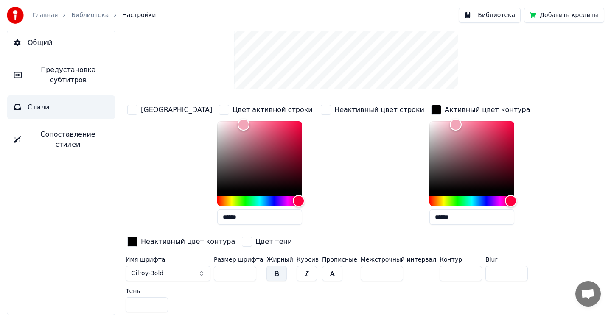
click at [387, 270] on input "*" at bounding box center [382, 273] width 42 height 15
drag, startPoint x: 368, startPoint y: 275, endPoint x: 349, endPoint y: 275, distance: 19.5
click at [349, 275] on div "Имя шрифта Gilroy-Bold Размер шрифта ** Жирный Курсив Прописные Межстрочный инт…" at bounding box center [340, 286] width 428 height 59
type input "*"
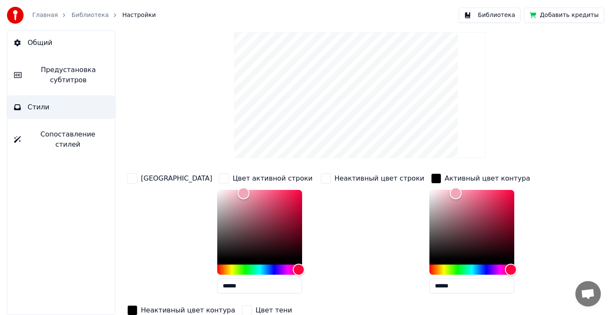
scroll to position [0, 0]
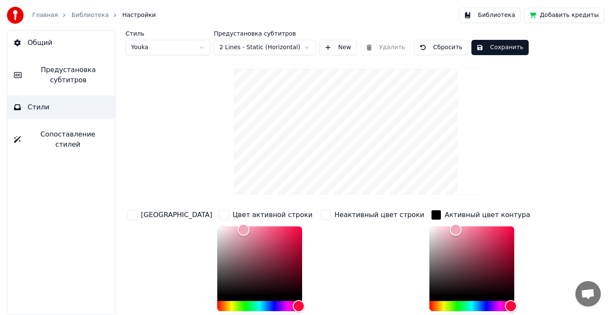
click at [491, 42] on button "Сохранить" at bounding box center [499, 47] width 57 height 15
click at [493, 17] on button "Библиотека" at bounding box center [490, 15] width 62 height 15
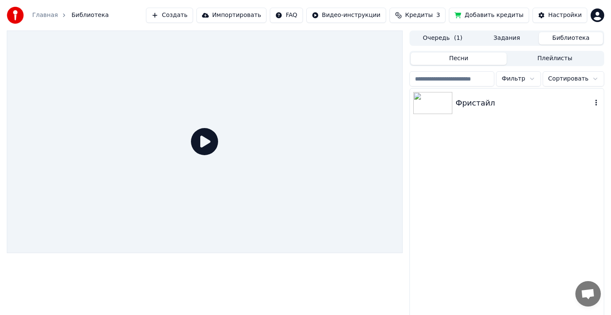
click at [474, 101] on div "Фристайл" at bounding box center [524, 103] width 136 height 12
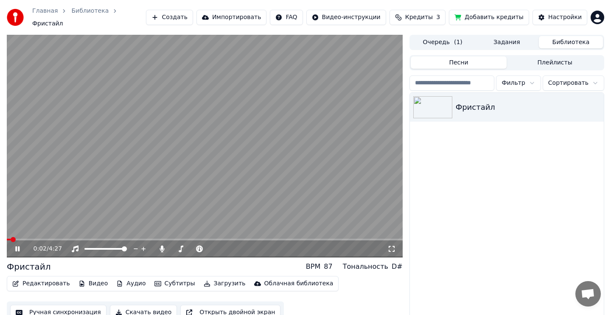
click at [216, 173] on video at bounding box center [205, 146] width 396 height 223
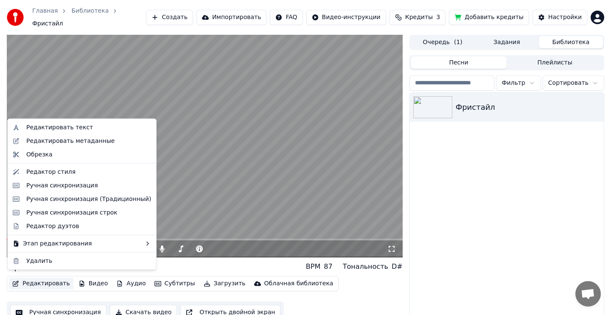
click at [57, 280] on button "Редактировать" at bounding box center [41, 284] width 64 height 12
click at [68, 174] on div "Редактор стиля" at bounding box center [50, 172] width 49 height 8
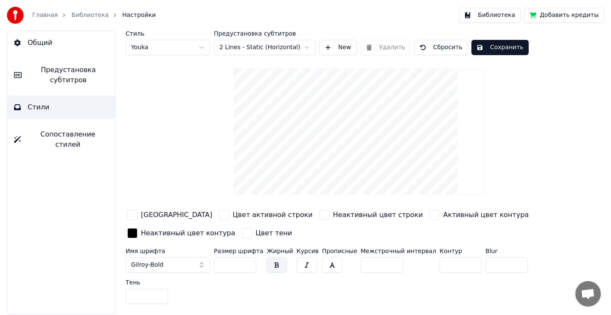
click at [61, 105] on button "Стили" at bounding box center [61, 107] width 108 height 24
click at [67, 137] on span "Сопоставление стилей" at bounding box center [68, 139] width 81 height 20
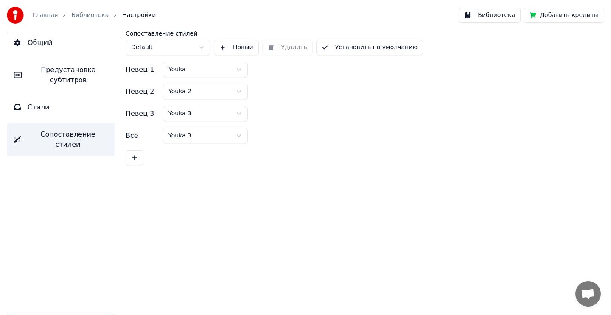
click at [62, 85] on span "Предустановка субтитров" at bounding box center [68, 75] width 80 height 20
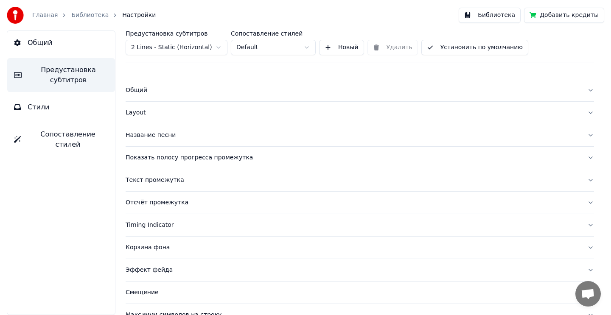
click at [144, 89] on div "Общий" at bounding box center [353, 90] width 455 height 8
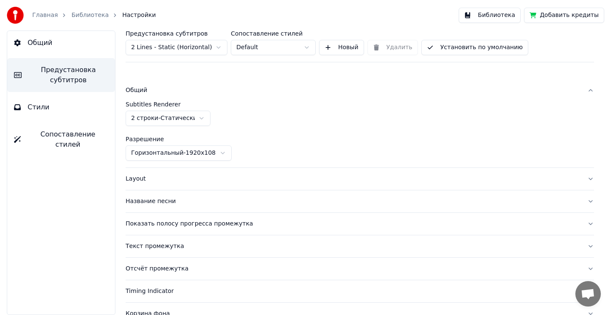
click at [168, 115] on html "Главная Библиотека Настройки Библиотека Добавить кредиты Общий Предустановка су…" at bounding box center [305, 157] width 611 height 315
click at [264, 113] on html "Главная Библиотека Настройки Библиотека Добавить кредиты Общий Предустановка су…" at bounding box center [305, 157] width 611 height 315
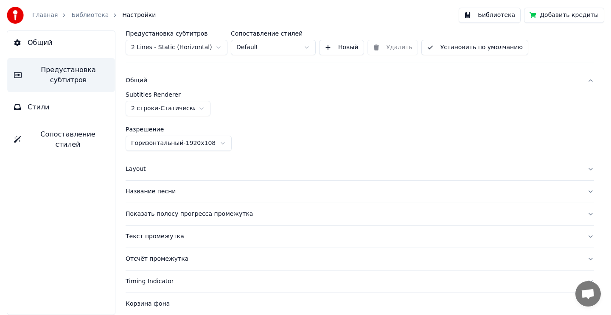
scroll to position [11, 0]
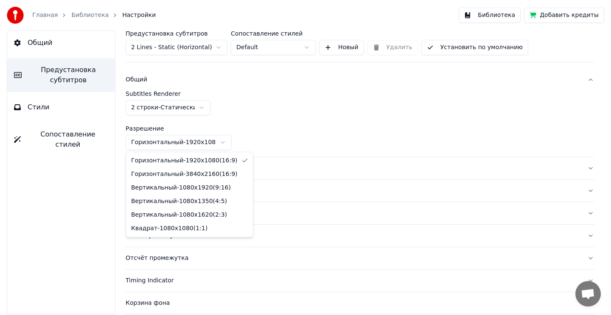
click at [217, 147] on html "Главная Библиотека Настройки Библиотека Добавить кредиты Общий Предустановка су…" at bounding box center [305, 157] width 611 height 315
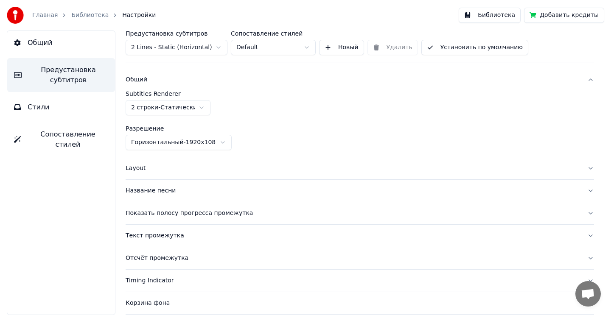
click at [250, 140] on html "Главная Библиотека Настройки Библиотека Добавить кредиты Общий Предустановка су…" at bounding box center [305, 157] width 611 height 315
click at [140, 168] on div "Layout" at bounding box center [353, 168] width 455 height 8
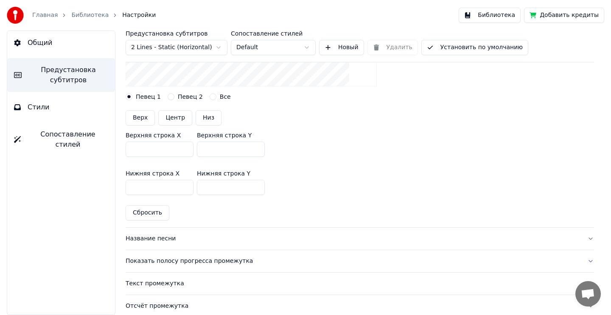
scroll to position [195, 0]
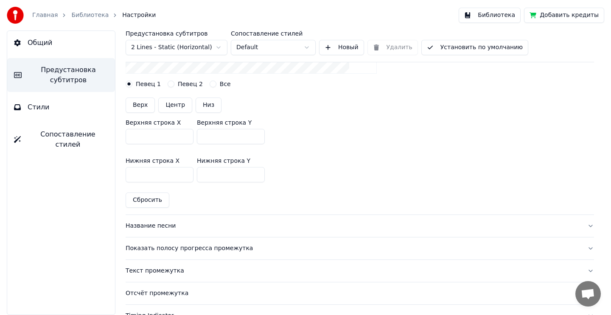
click at [174, 225] on div "Название песни" at bounding box center [353, 226] width 455 height 8
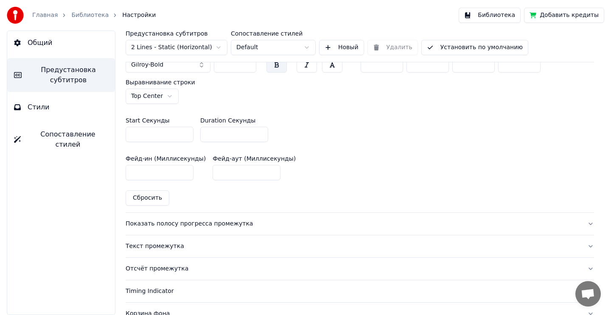
scroll to position [444, 0]
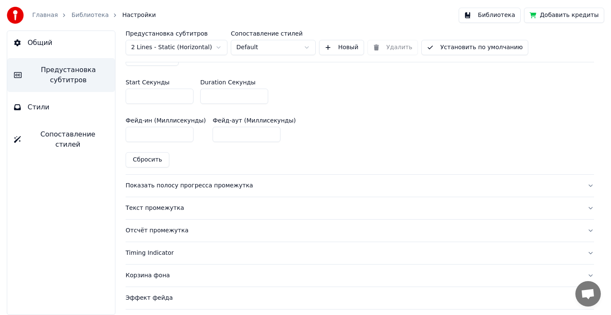
click at [173, 207] on div "Текст промежутка" at bounding box center [353, 208] width 455 height 8
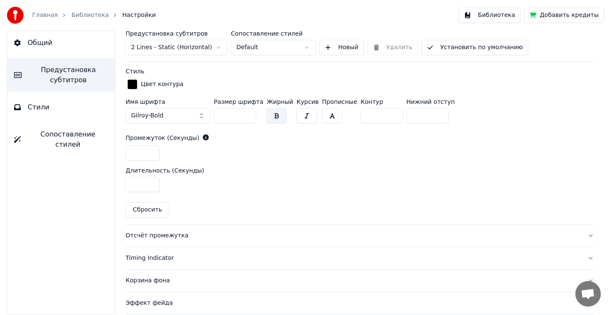
scroll to position [355, 0]
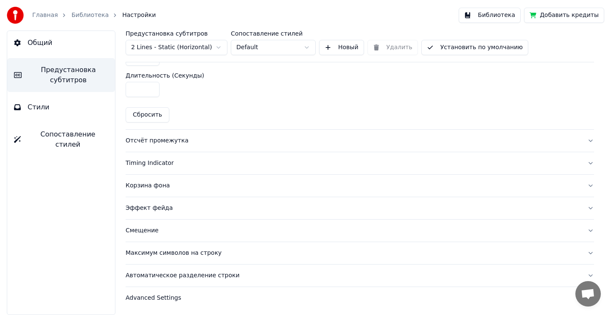
click at [160, 208] on div "Эффект фейда" at bounding box center [353, 208] width 455 height 8
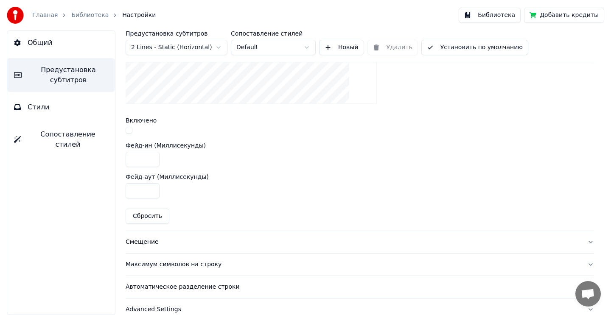
scroll to position [334, 0]
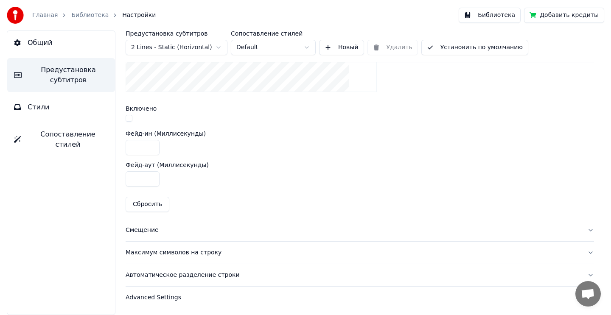
click at [150, 230] on div "Смещение" at bounding box center [353, 230] width 455 height 8
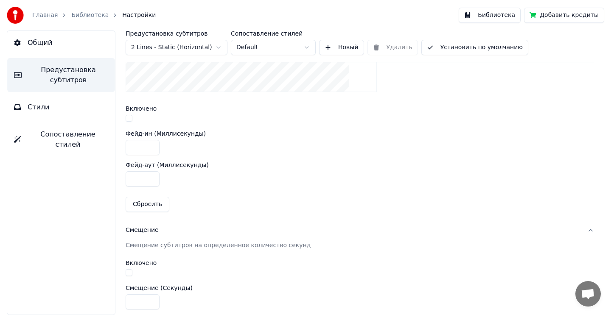
scroll to position [163, 0]
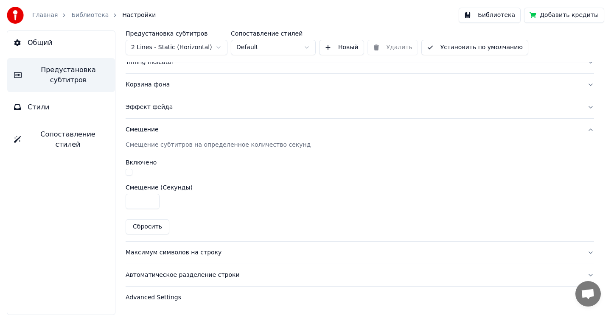
click at [205, 252] on div "Максимум символов на строку" at bounding box center [353, 253] width 455 height 8
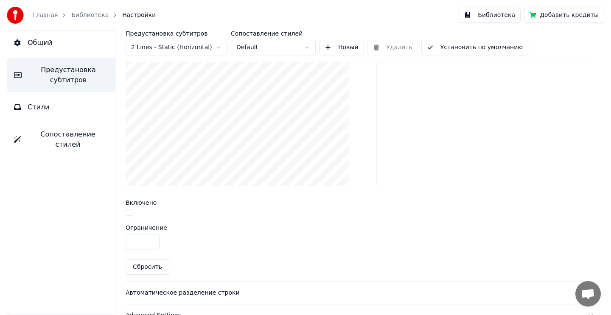
scroll to position [303, 0]
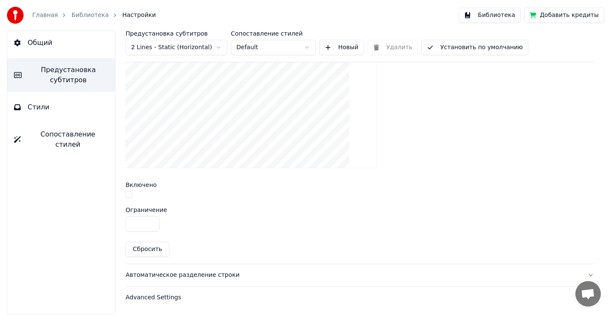
click at [217, 276] on div "Автоматическое разделение строки" at bounding box center [353, 275] width 455 height 8
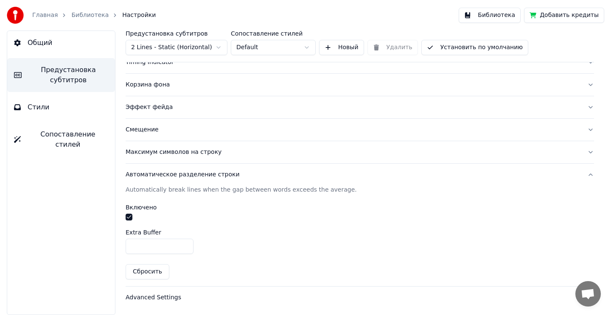
scroll to position [163, 0]
click at [173, 298] on div "Advanced Settings" at bounding box center [353, 298] width 455 height 8
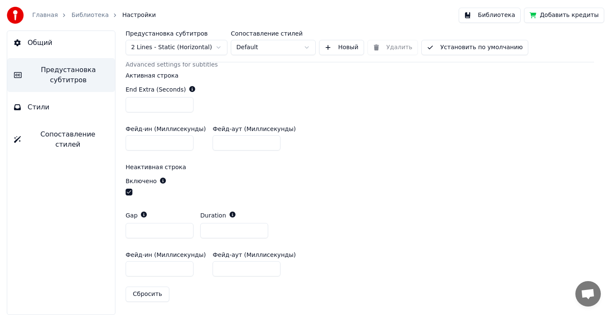
scroll to position [106, 0]
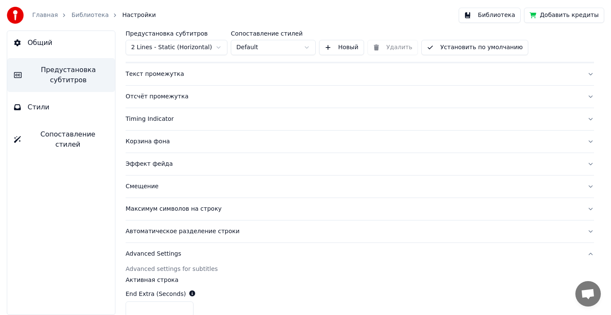
click at [488, 17] on button "Библиотека" at bounding box center [490, 15] width 62 height 15
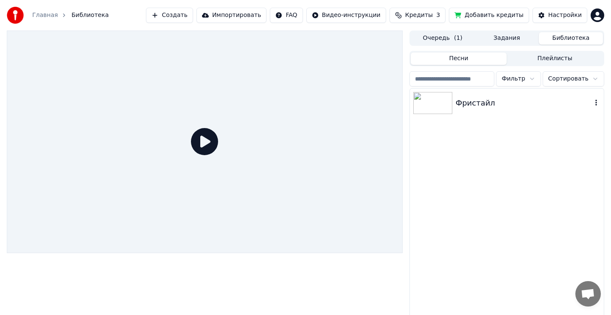
click at [453, 104] on div at bounding box center [434, 103] width 42 height 22
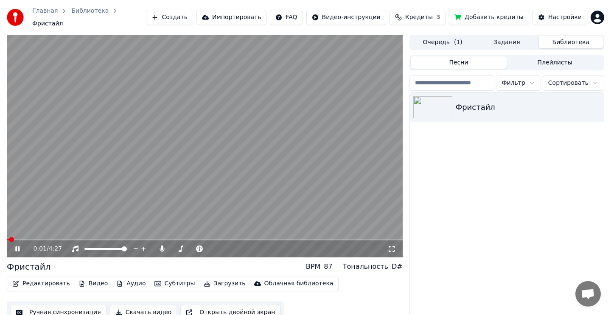
click at [269, 154] on video at bounding box center [205, 146] width 396 height 223
click at [154, 309] on button "Скачать видео" at bounding box center [143, 312] width 67 height 15
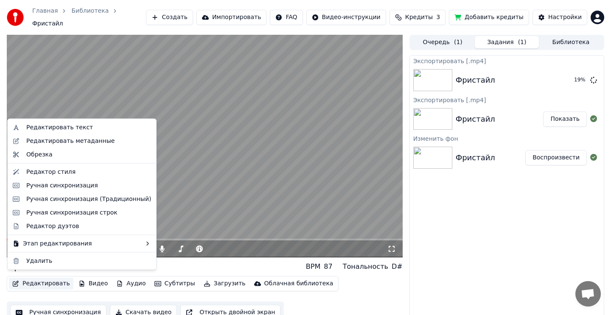
click at [51, 280] on button "Редактировать" at bounding box center [41, 284] width 64 height 12
click at [54, 172] on div "Редактор стиля" at bounding box center [50, 172] width 49 height 8
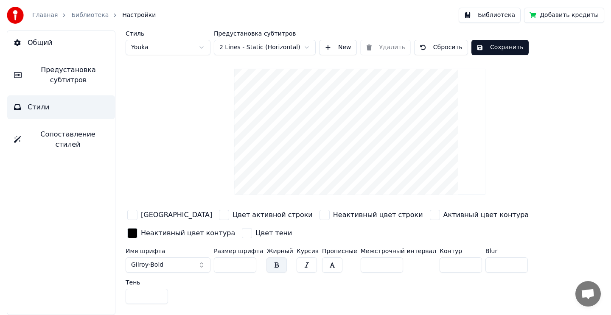
click at [132, 217] on div "button" at bounding box center [132, 215] width 10 height 10
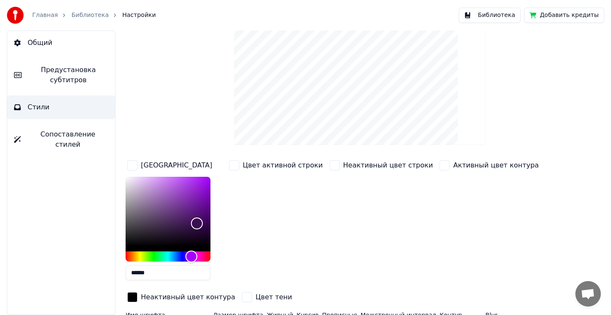
scroll to position [73, 0]
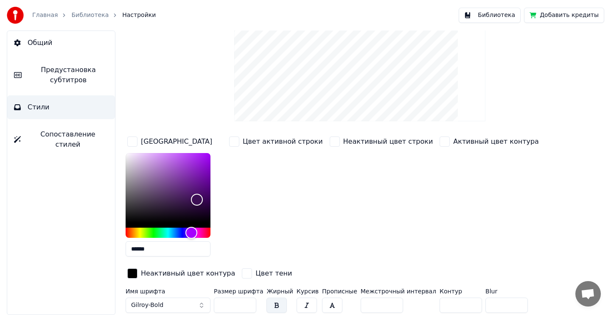
drag, startPoint x: 152, startPoint y: 250, endPoint x: 129, endPoint y: 250, distance: 23.3
click at [129, 250] on input "******" at bounding box center [168, 248] width 85 height 15
click at [234, 142] on div "button" at bounding box center [234, 142] width 10 height 10
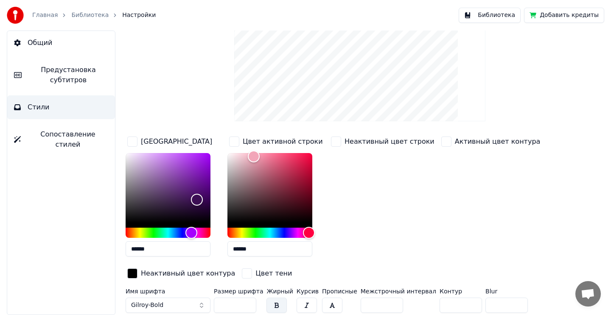
drag, startPoint x: 257, startPoint y: 249, endPoint x: 222, endPoint y: 249, distance: 34.8
click at [222, 249] on div "Цвет заливки ****** Цвет активной строки ****** Неактивный цвет строки Активный…" at bounding box center [340, 208] width 428 height 147
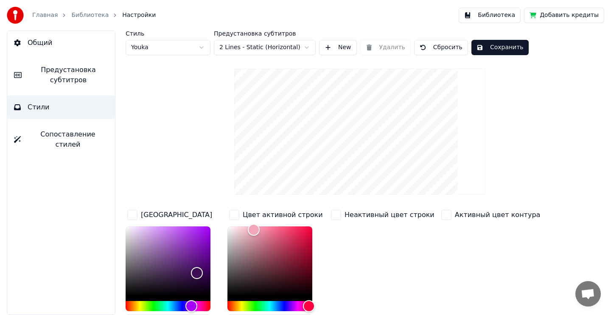
click at [502, 13] on button "Библиотека" at bounding box center [490, 15] width 62 height 15
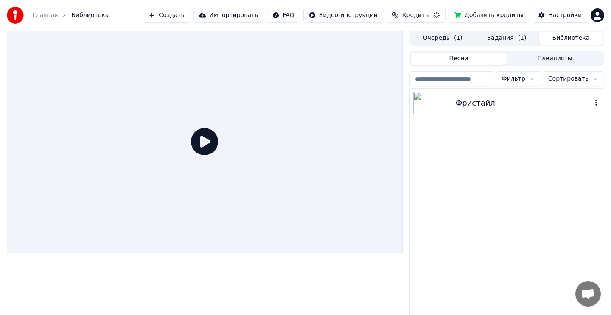
click at [508, 101] on div "Фристайл" at bounding box center [524, 103] width 136 height 12
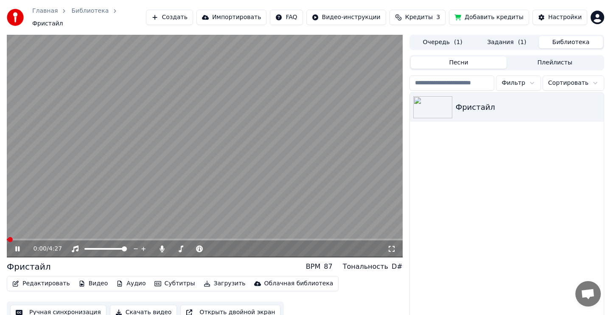
click at [347, 147] on video at bounding box center [205, 146] width 396 height 223
click at [498, 40] on button "Задания ( 1 )" at bounding box center [507, 42] width 64 height 12
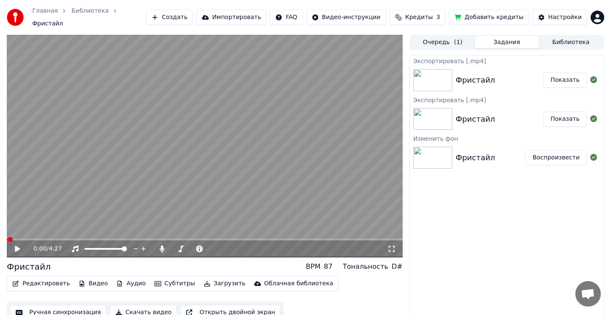
click at [568, 80] on button "Показать" at bounding box center [565, 80] width 44 height 15
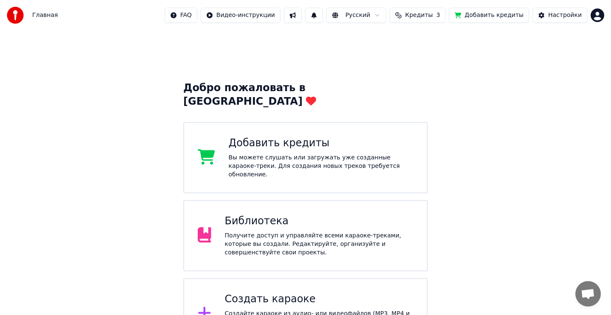
click at [336, 215] on div "Библиотека Получите доступ и управляйте всеми караоке-треками, которые вы созда…" at bounding box center [319, 236] width 189 height 42
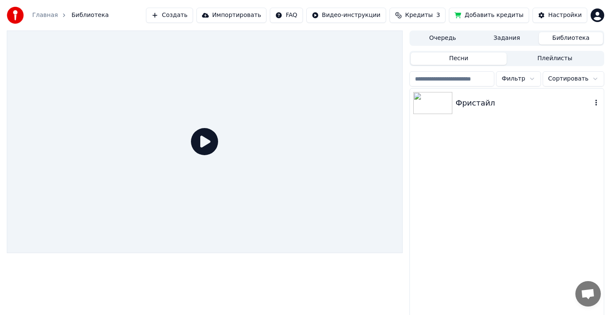
click at [468, 115] on div "Фристайл" at bounding box center [507, 103] width 194 height 29
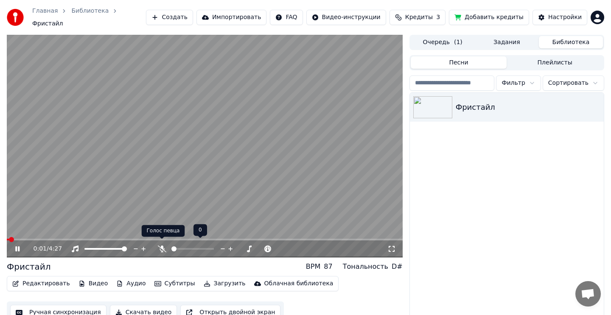
click at [163, 246] on icon at bounding box center [162, 249] width 8 height 7
click at [181, 160] on video at bounding box center [205, 146] width 396 height 223
click at [38, 281] on button "Редактировать" at bounding box center [41, 284] width 64 height 12
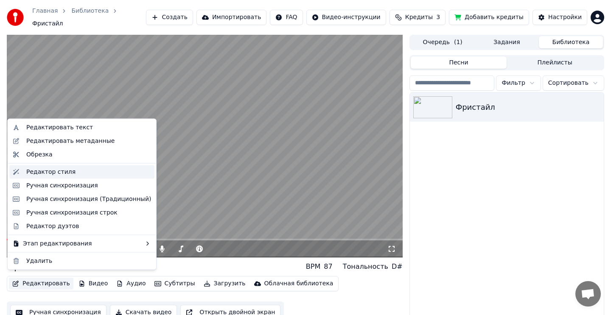
click at [67, 173] on div "Редактор стиля" at bounding box center [50, 172] width 49 height 8
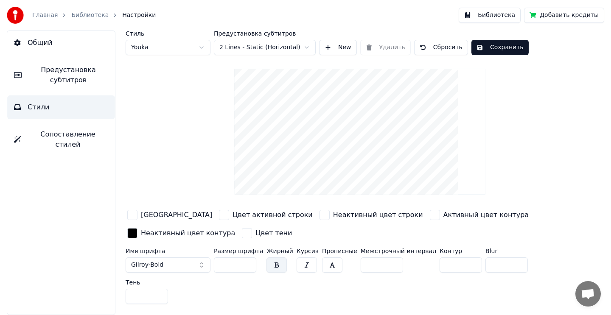
click at [234, 265] on input "**" at bounding box center [235, 265] width 42 height 15
type input "**"
click at [484, 50] on button "Сохранить" at bounding box center [499, 47] width 57 height 15
click at [492, 16] on button "Библиотека" at bounding box center [490, 15] width 62 height 15
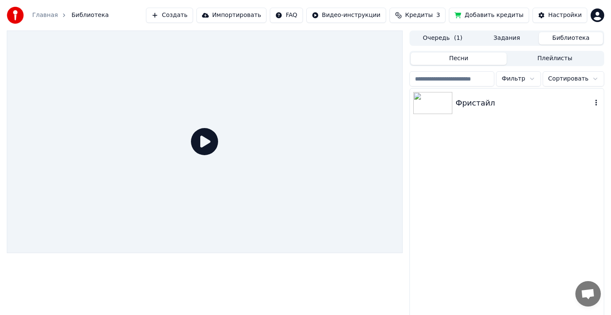
click at [513, 107] on div "Фристайл" at bounding box center [524, 103] width 136 height 12
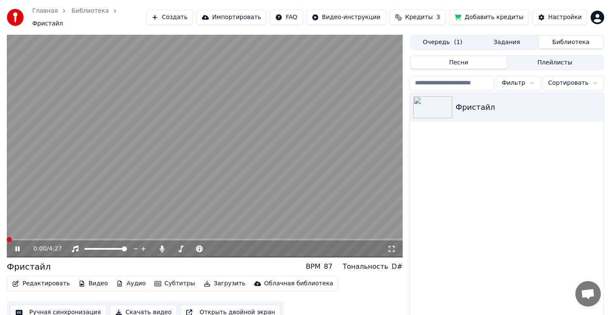
click at [280, 158] on video at bounding box center [205, 146] width 396 height 223
click at [148, 307] on button "Скачать видео" at bounding box center [143, 312] width 67 height 15
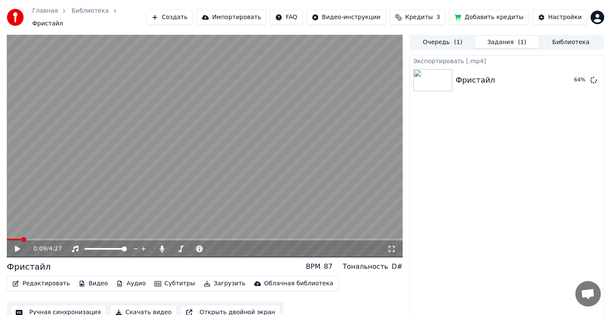
click at [265, 150] on video at bounding box center [205, 146] width 396 height 223
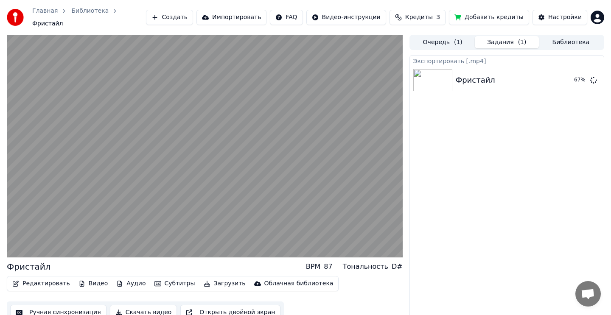
click at [265, 150] on video at bounding box center [205, 146] width 396 height 223
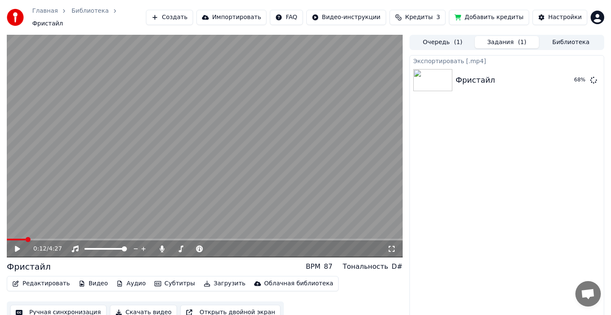
click at [265, 150] on video at bounding box center [205, 146] width 396 height 223
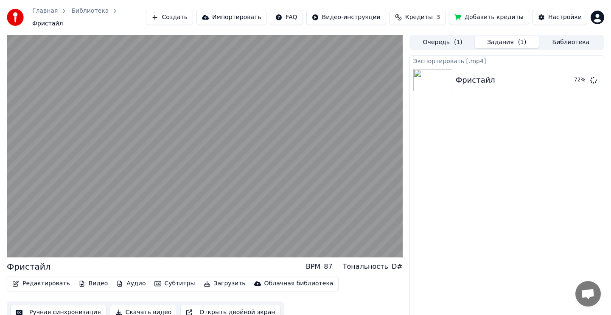
click at [265, 150] on video at bounding box center [205, 146] width 396 height 223
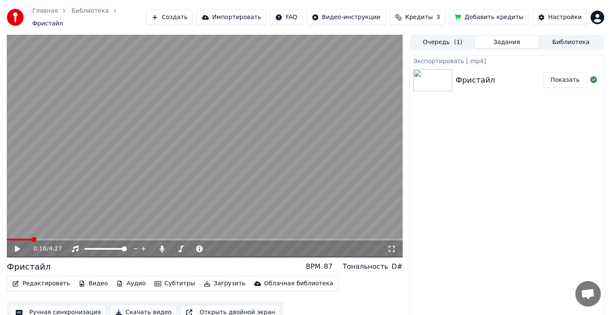
click at [564, 76] on button "Показать" at bounding box center [565, 80] width 44 height 15
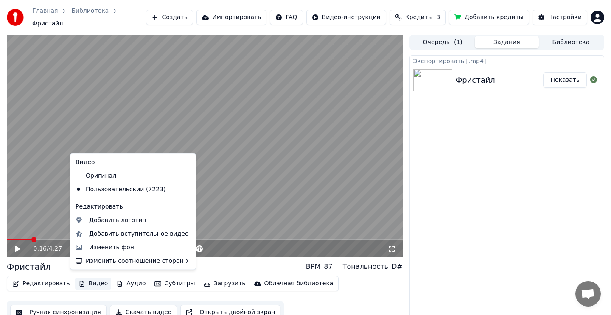
click at [98, 280] on button "Видео" at bounding box center [93, 284] width 36 height 12
click at [110, 179] on div "Оригинал" at bounding box center [126, 176] width 109 height 14
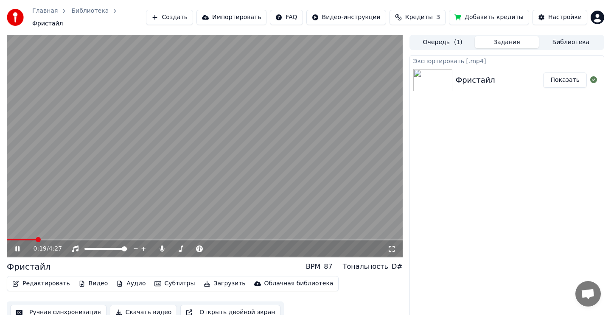
click at [165, 150] on video at bounding box center [205, 146] width 396 height 223
click at [47, 280] on button "Редактировать" at bounding box center [41, 284] width 64 height 12
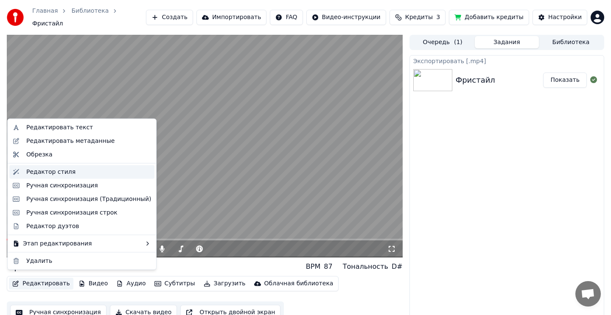
click at [74, 174] on div "Редактор стиля" at bounding box center [88, 172] width 125 height 8
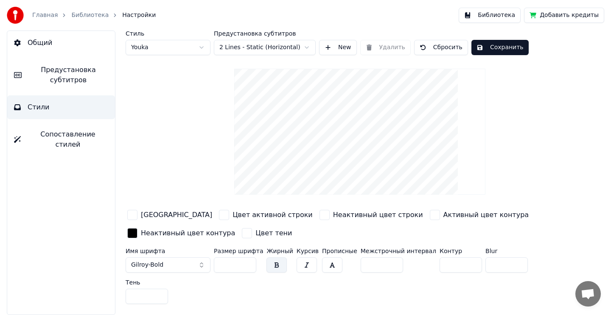
click at [235, 266] on input "**" at bounding box center [235, 265] width 42 height 15
click at [135, 215] on div "button" at bounding box center [132, 215] width 10 height 10
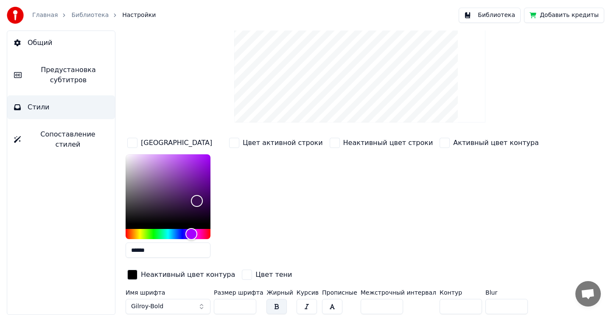
scroll to position [75, 0]
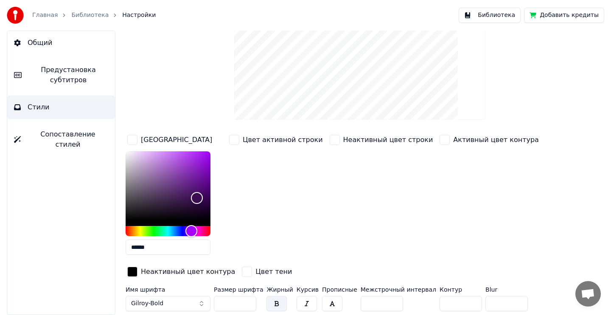
drag, startPoint x: 155, startPoint y: 250, endPoint x: 123, endPoint y: 250, distance: 31.8
click at [123, 250] on div "Стиль Youka Предустановка субтитров 2 Lines - Static (Horizontal) New Удалить С…" at bounding box center [360, 173] width 502 height 285
paste input "******"
drag, startPoint x: 179, startPoint y: 249, endPoint x: 126, endPoint y: 249, distance: 53.5
click at [126, 249] on input "**********" at bounding box center [168, 247] width 85 height 15
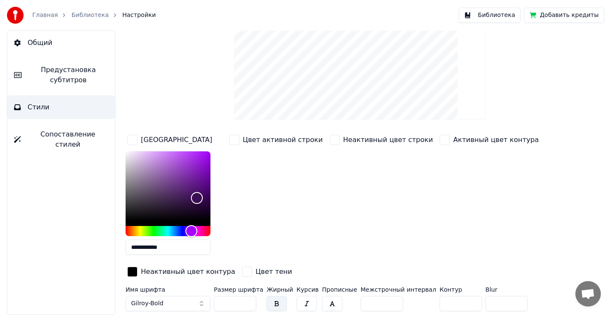
paste input "text"
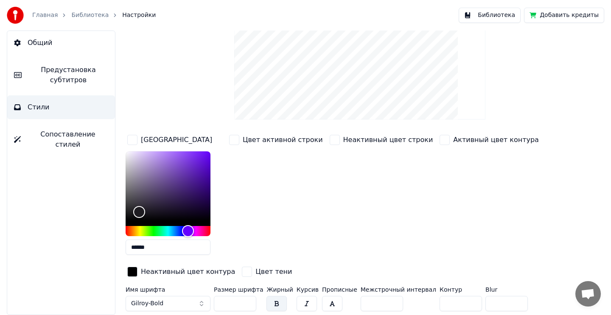
type input "******"
click at [232, 137] on div "button" at bounding box center [234, 140] width 10 height 10
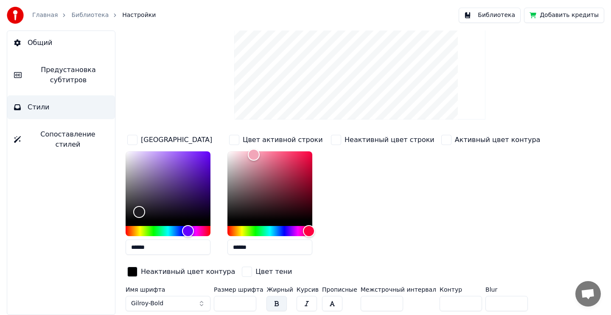
drag, startPoint x: 265, startPoint y: 246, endPoint x: 216, endPoint y: 245, distance: 49.2
click at [216, 245] on div "Цвет заливки ****** Цвет активной строки ****** Неактивный цвет строки Активный…" at bounding box center [340, 206] width 428 height 147
paste input "text"
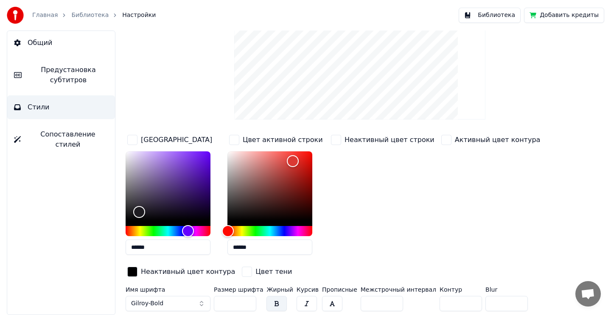
type input "******"
click at [336, 142] on div "button" at bounding box center [336, 140] width 10 height 10
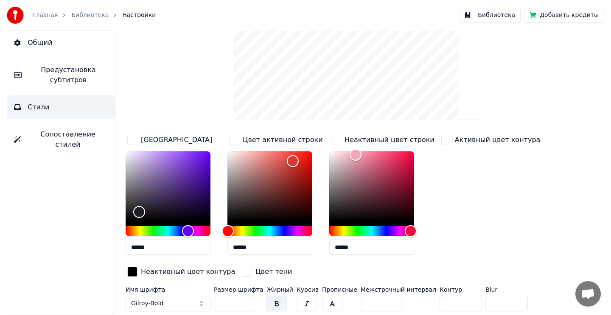
drag, startPoint x: 357, startPoint y: 246, endPoint x: 314, endPoint y: 246, distance: 43.7
click at [314, 246] on div "Цвет заливки ****** Цвет активной строки ****** Неактивный цвет строки ****** А…" at bounding box center [340, 206] width 428 height 147
paste input "text"
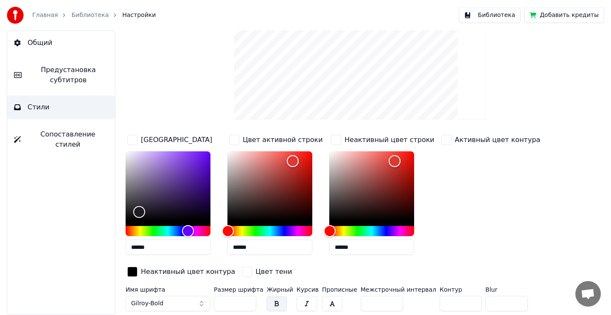
scroll to position [0, 0]
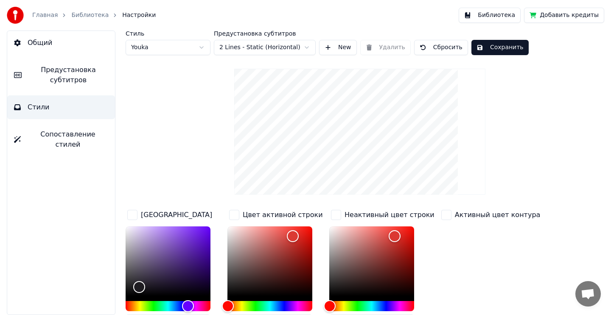
type input "******"
click at [500, 50] on button "Сохранить" at bounding box center [499, 47] width 57 height 15
click at [497, 18] on button "Библиотека" at bounding box center [490, 15] width 62 height 15
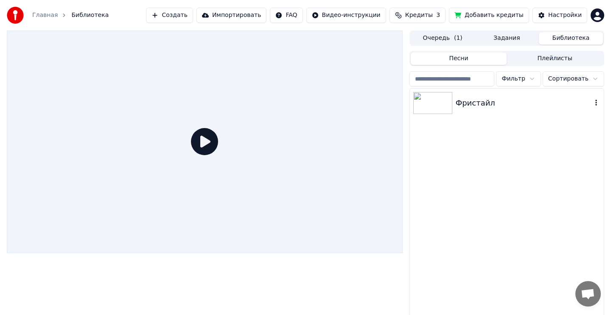
click at [481, 104] on div "Фристайл" at bounding box center [524, 103] width 136 height 12
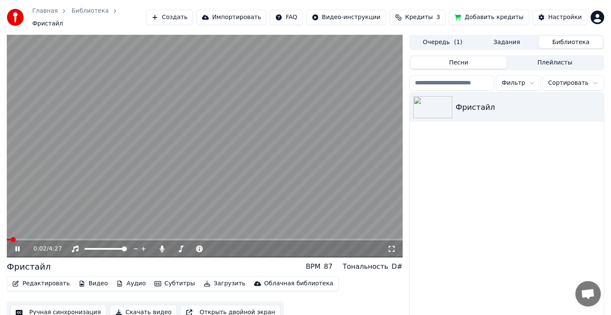
click at [267, 145] on video at bounding box center [205, 146] width 396 height 223
click at [496, 114] on div "Фристайл" at bounding box center [507, 107] width 194 height 29
click at [85, 279] on button "Видео" at bounding box center [93, 284] width 36 height 12
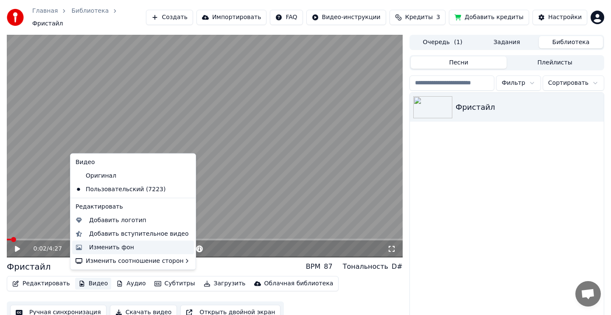
click at [119, 248] on div "Изменить фон" at bounding box center [111, 247] width 45 height 8
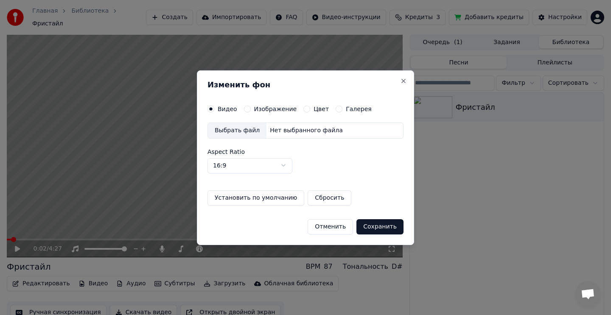
click at [249, 107] on button "Изображение" at bounding box center [247, 109] width 7 height 7
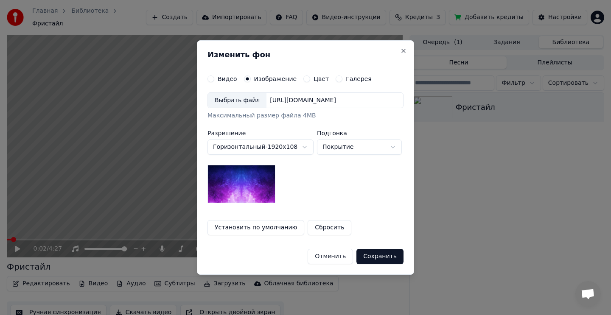
click at [238, 102] on div "Выбрать файл" at bounding box center [237, 100] width 59 height 15
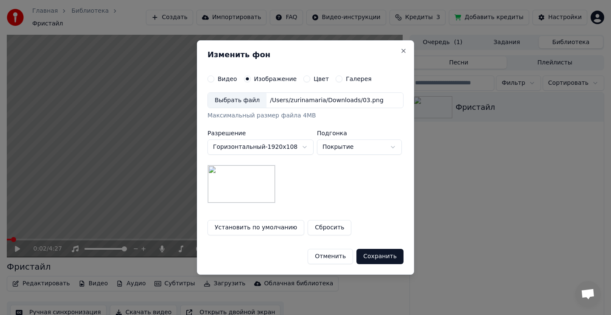
click at [386, 259] on button "Сохранить" at bounding box center [379, 256] width 47 height 15
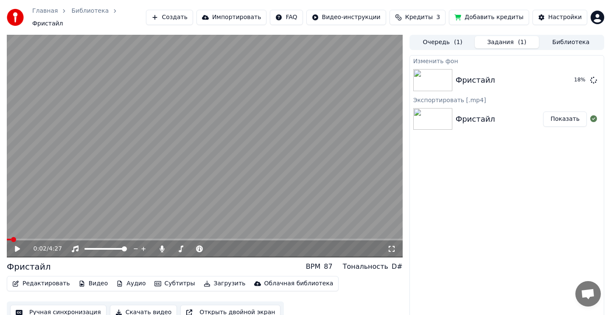
click at [45, 279] on button "Редактировать" at bounding box center [41, 284] width 64 height 12
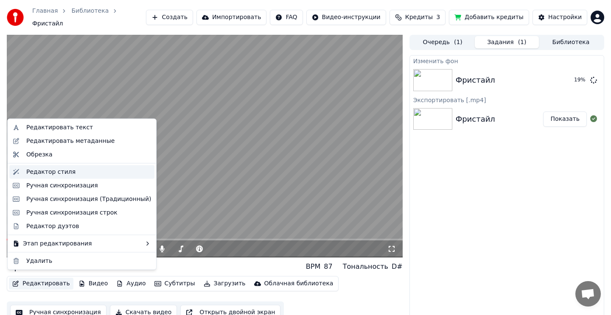
click at [73, 174] on div "Редактор стиля" at bounding box center [88, 172] width 125 height 8
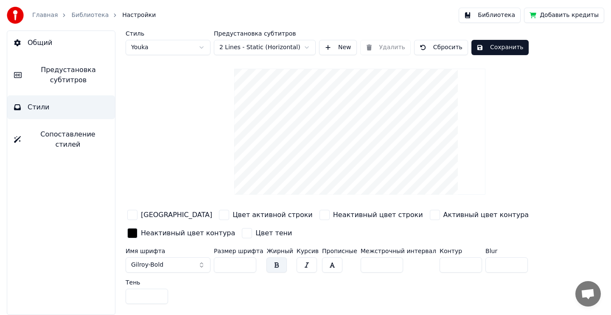
click at [228, 264] on input "**" at bounding box center [235, 265] width 42 height 15
type input "**"
click at [490, 44] on button "Сохранить" at bounding box center [499, 47] width 57 height 15
click at [494, 12] on button "Библиотека" at bounding box center [490, 15] width 62 height 15
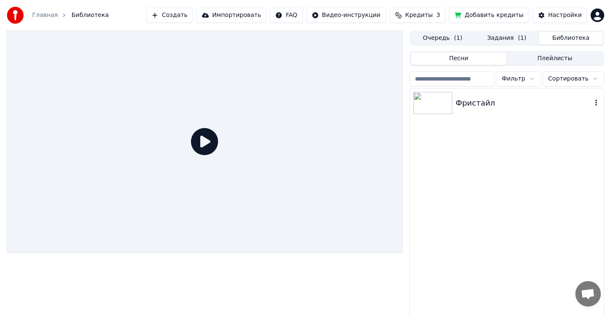
click at [513, 98] on div "Фристайл" at bounding box center [524, 103] width 136 height 12
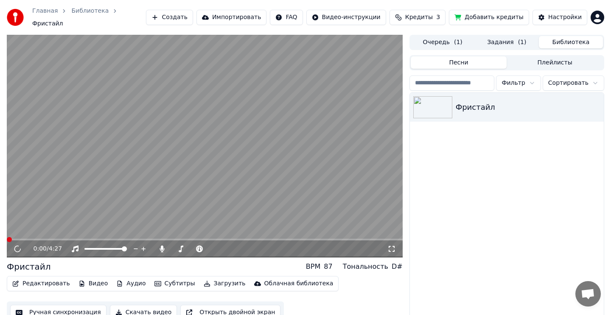
click at [322, 134] on video at bounding box center [205, 146] width 396 height 223
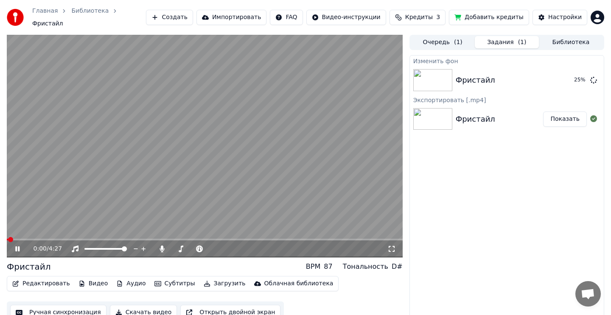
click at [490, 40] on button "Задания ( 1 )" at bounding box center [507, 42] width 64 height 12
click at [316, 151] on video at bounding box center [205, 146] width 396 height 223
click at [53, 278] on button "Редактировать" at bounding box center [41, 284] width 64 height 12
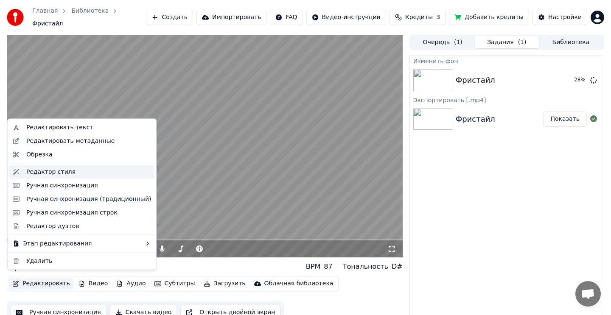
click at [62, 171] on div "Редактор стиля" at bounding box center [50, 172] width 49 height 8
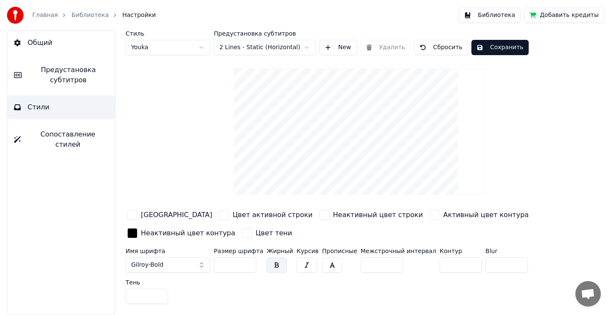
click at [232, 261] on input "**" at bounding box center [235, 265] width 42 height 15
click at [221, 264] on input "**" at bounding box center [235, 265] width 42 height 15
drag, startPoint x: 230, startPoint y: 265, endPoint x: 203, endPoint y: 265, distance: 27.6
click at [203, 265] on div "Имя шрифта Gilroy-Bold Размер шрифта *** Жирный Курсив Прописные Межстрочный ин…" at bounding box center [340, 277] width 428 height 59
type input "**"
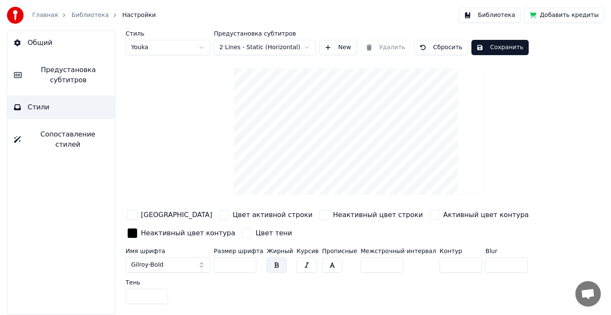
click at [482, 54] on button "Сохранить" at bounding box center [499, 47] width 57 height 15
click at [489, 19] on button "Библиотека" at bounding box center [490, 15] width 62 height 15
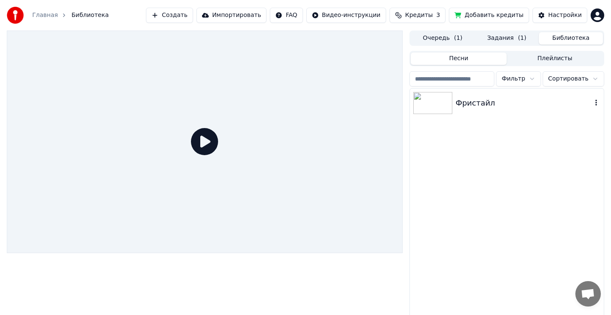
click at [484, 97] on div "Фристайл" at bounding box center [524, 103] width 136 height 12
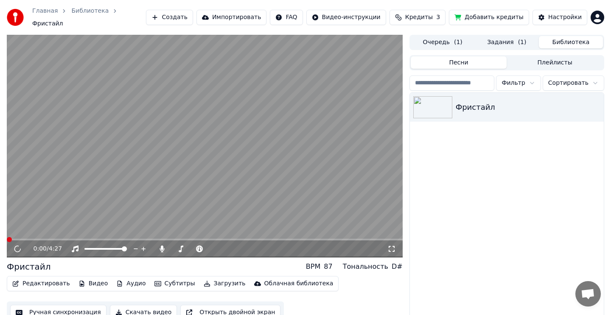
click at [45, 280] on button "Редактировать" at bounding box center [41, 284] width 64 height 12
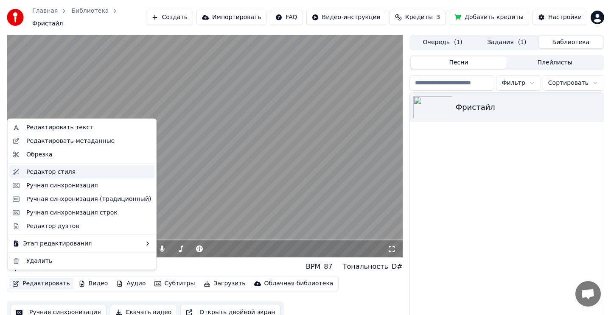
click at [50, 174] on div "Редактор стиля" at bounding box center [50, 172] width 49 height 8
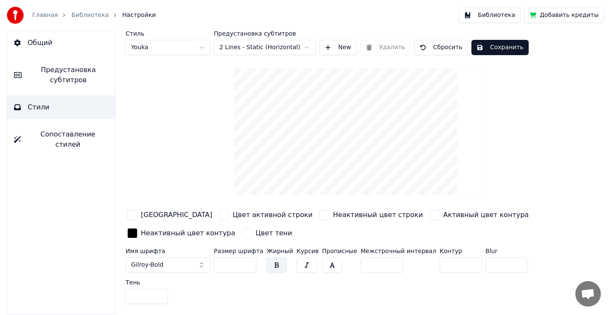
drag, startPoint x: 227, startPoint y: 267, endPoint x: 209, endPoint y: 265, distance: 18.0
click at [209, 265] on div "Имя шрифта Gilroy-Bold Размер шрифта ** Жирный Курсив Прописные Межстрочный инт…" at bounding box center [340, 277] width 428 height 59
type input "**"
click at [497, 50] on button "Сохранить" at bounding box center [499, 47] width 57 height 15
click at [496, 16] on button "Библиотека" at bounding box center [490, 15] width 62 height 15
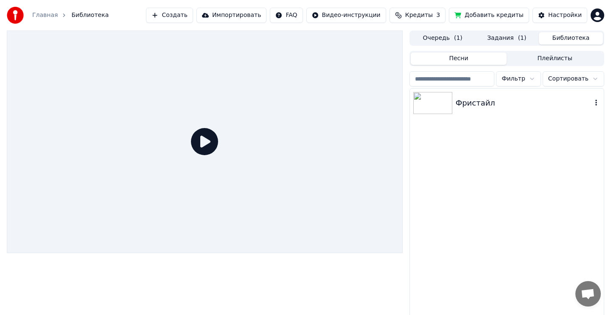
click at [481, 106] on div "Фристайл" at bounding box center [524, 103] width 136 height 12
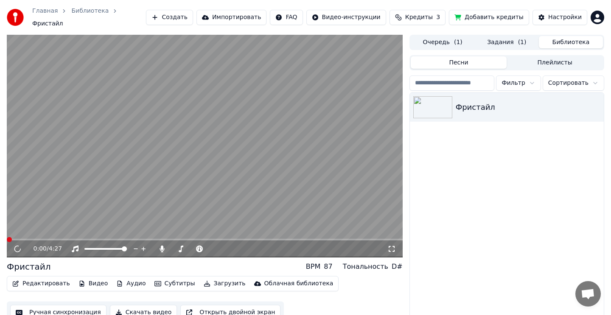
click at [291, 141] on video at bounding box center [205, 146] width 396 height 223
click at [497, 41] on button "Задания ( 1 )" at bounding box center [507, 42] width 64 height 12
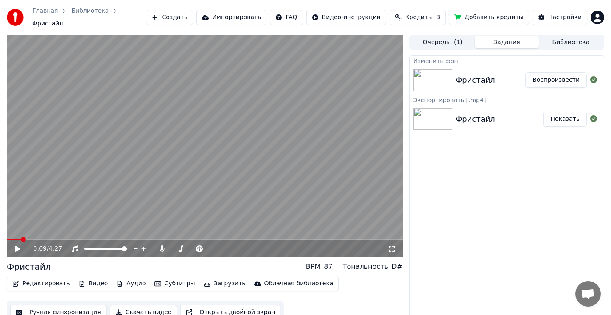
click at [561, 76] on button "Воспроизвести" at bounding box center [556, 80] width 62 height 15
click at [294, 148] on video at bounding box center [205, 146] width 396 height 223
click at [157, 308] on button "Скачать видео" at bounding box center [143, 312] width 67 height 15
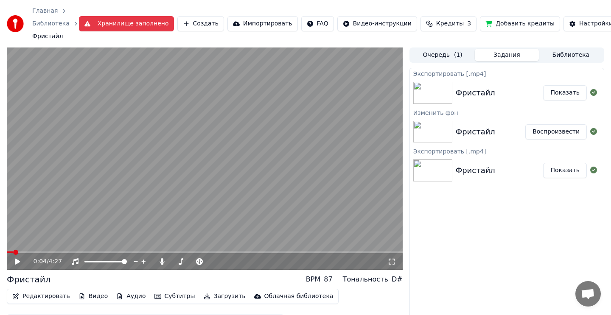
click at [603, 24] on html "Главная Библиотека Фристайл Хранилище заполнено Создать Импортировать FAQ Виде…" at bounding box center [305, 157] width 611 height 315
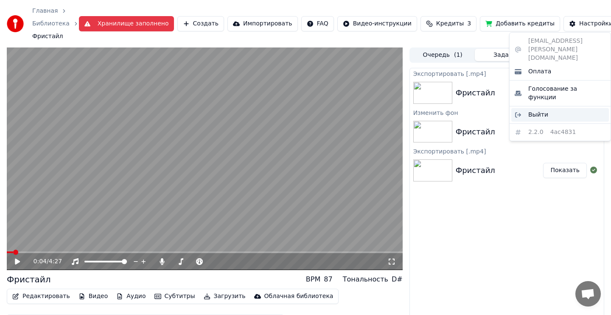
click at [551, 108] on div "Выйти" at bounding box center [560, 115] width 98 height 14
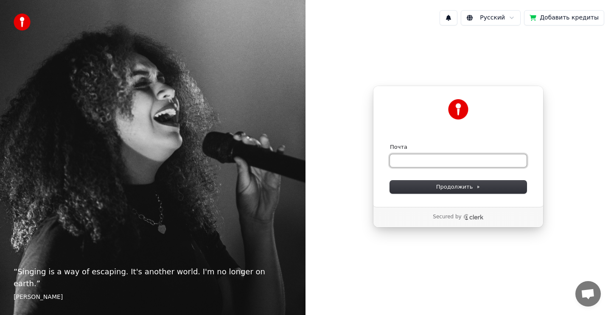
click at [445, 165] on input "Почта" at bounding box center [458, 160] width 137 height 13
click at [442, 161] on input "Почта" at bounding box center [458, 160] width 137 height 13
paste input "**********"
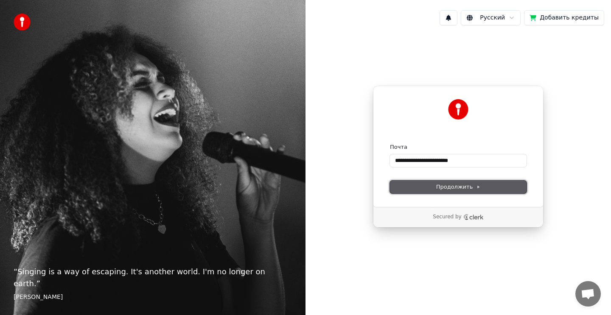
click at [441, 185] on span "Продолжить" at bounding box center [458, 187] width 45 height 8
type input "**********"
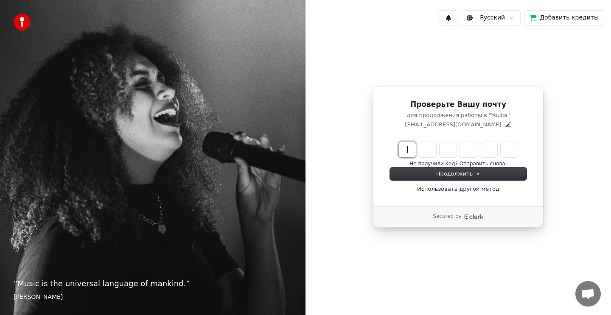
click at [407, 152] on input "Enter verification code" at bounding box center [467, 149] width 136 height 15
paste input "******"
type input "******"
